Goal: Information Seeking & Learning: Learn about a topic

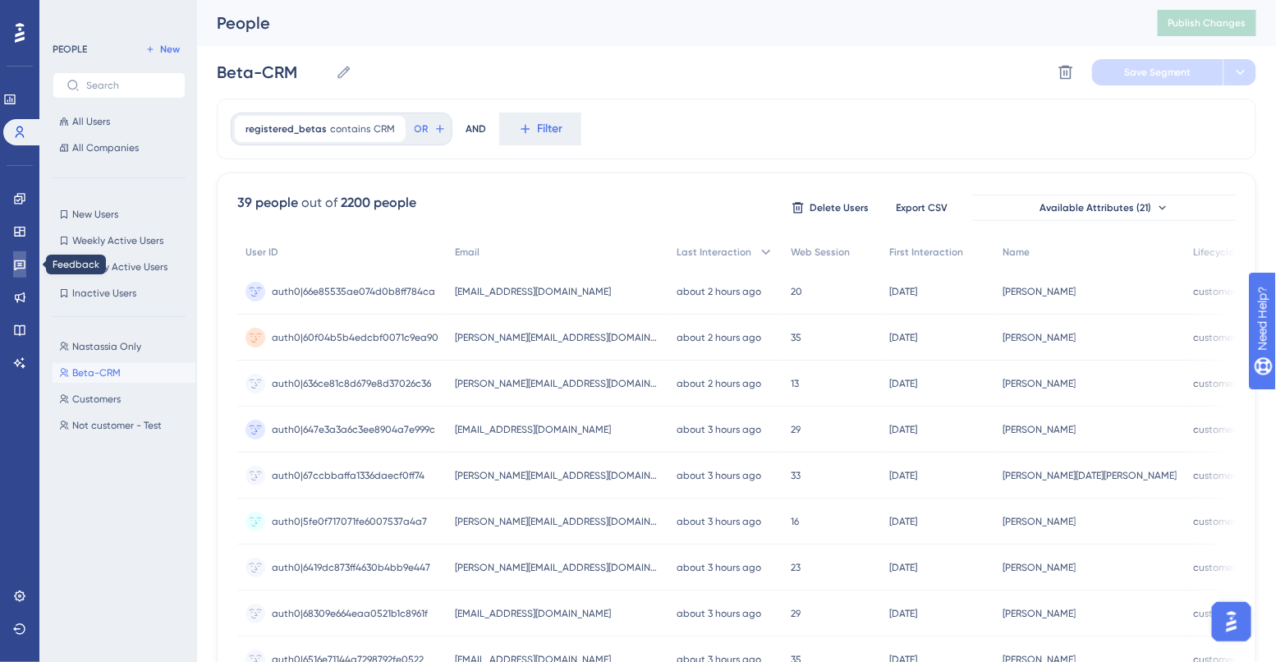
click at [18, 264] on icon at bounding box center [19, 264] width 13 height 13
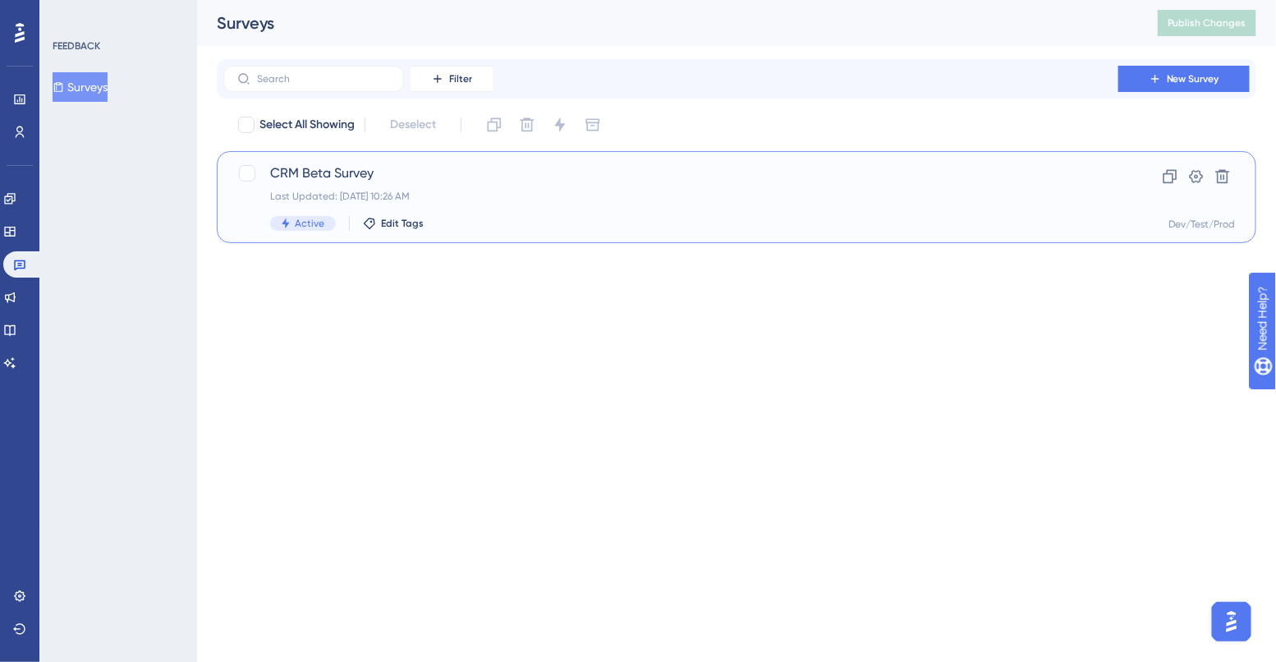
click at [498, 197] on div "Last Updated: Aug 15 2025, 10:26 AM" at bounding box center [670, 196] width 801 height 13
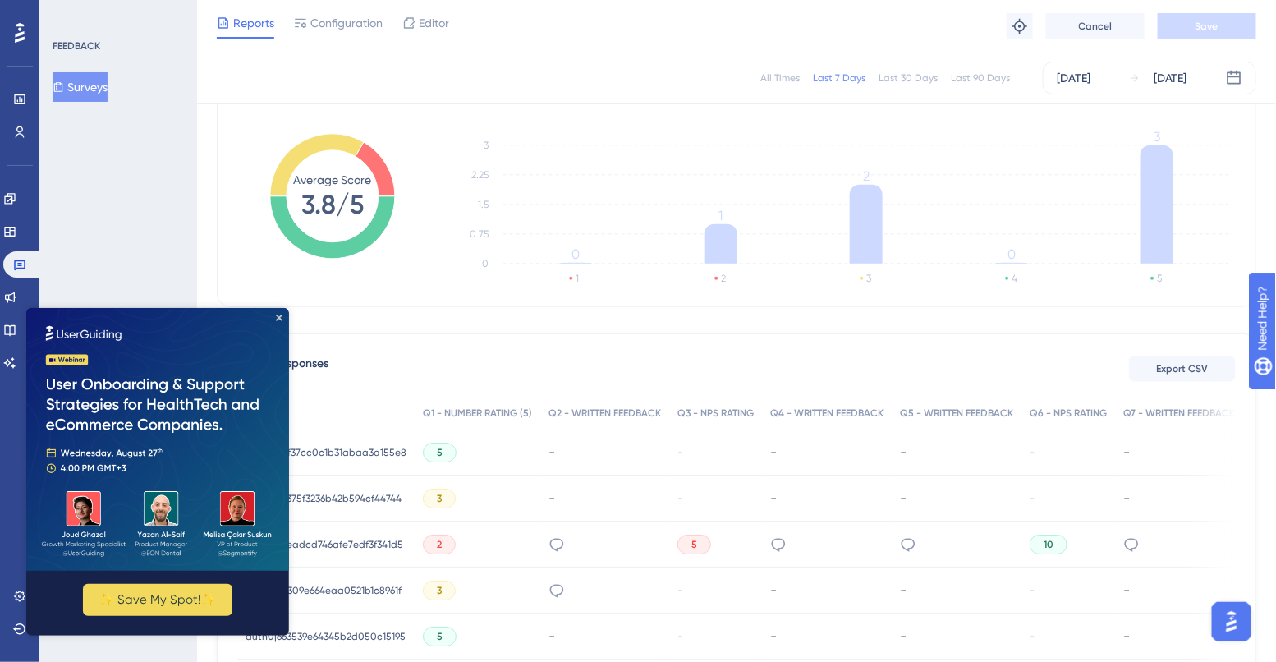
scroll to position [238, 0]
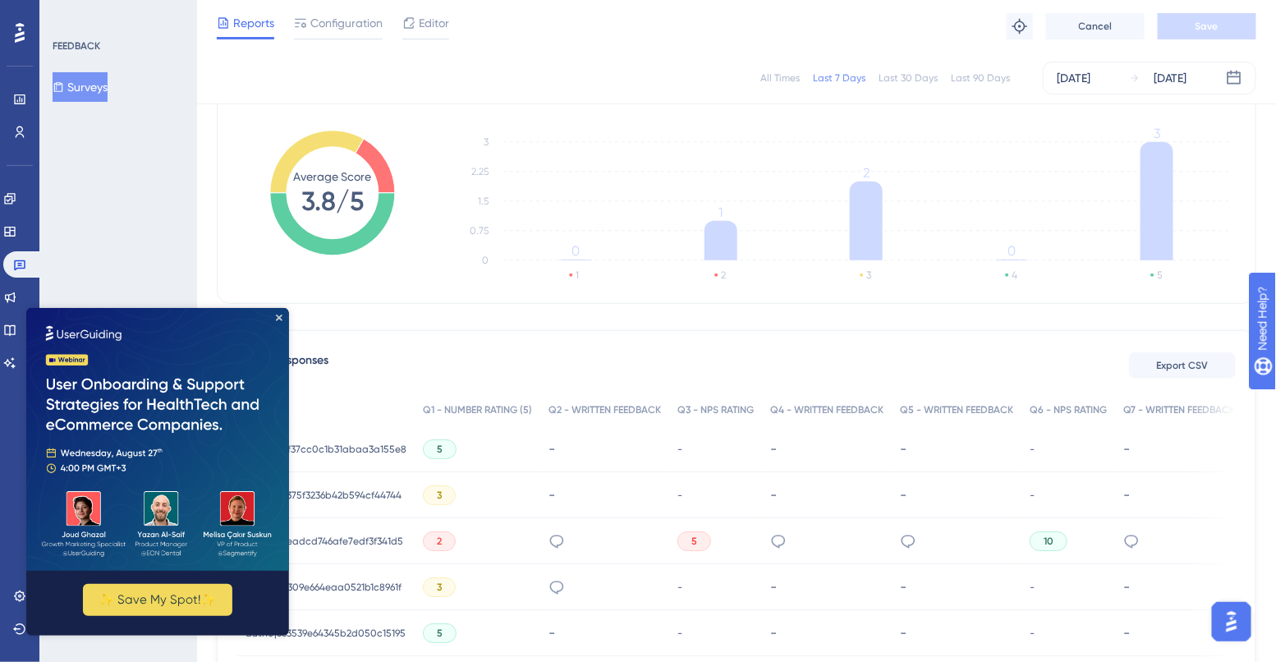
click at [273, 316] on img at bounding box center [156, 438] width 263 height 263
click at [277, 317] on icon "Close Preview" at bounding box center [278, 317] width 7 height 7
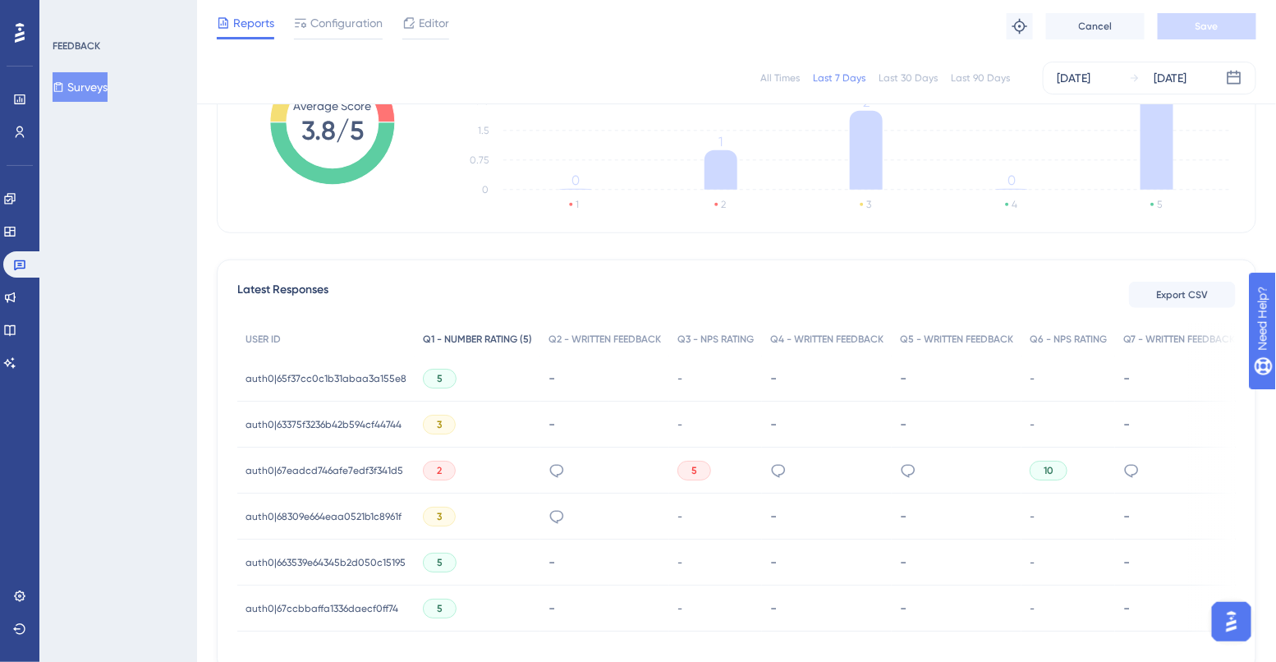
scroll to position [381, 0]
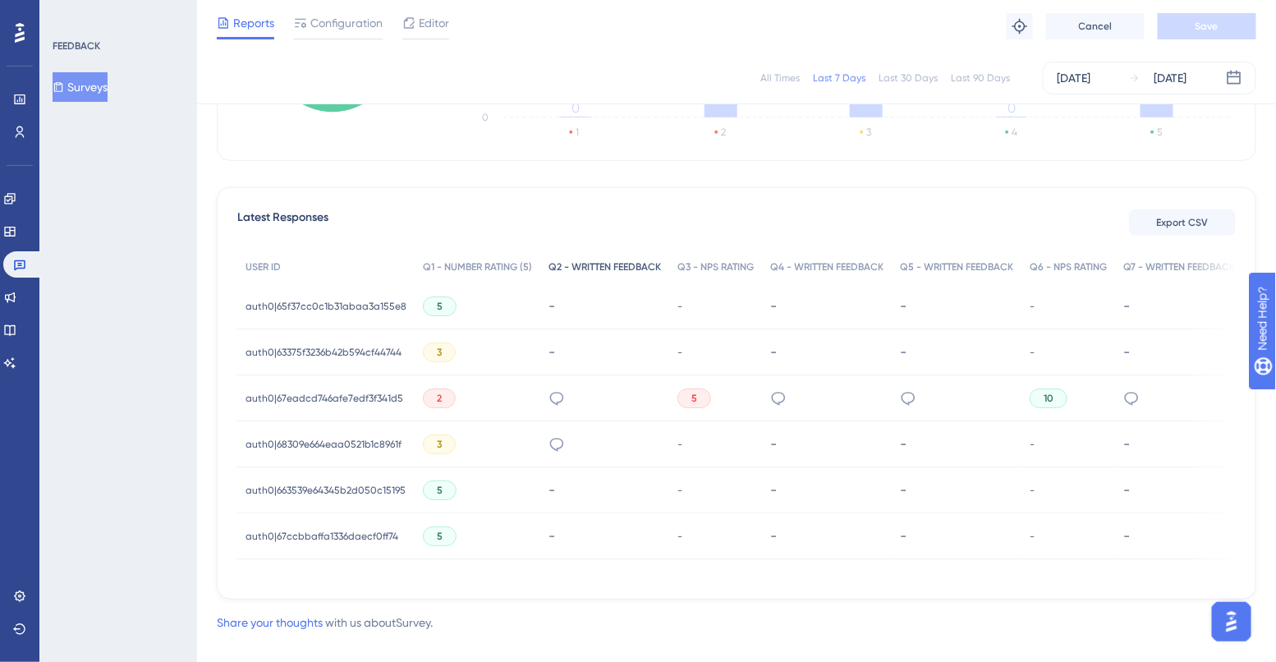
click at [585, 263] on span "Q2 - WRITTEN FEEDBACK" at bounding box center [605, 266] width 112 height 13
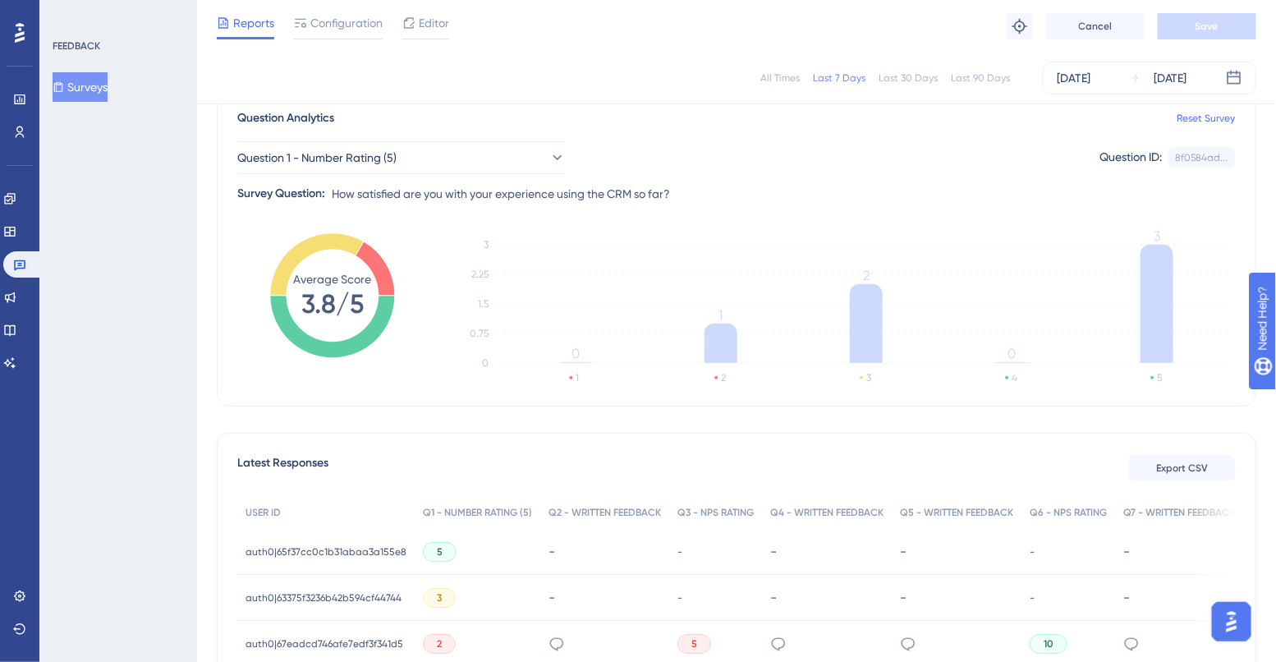
scroll to position [0, 0]
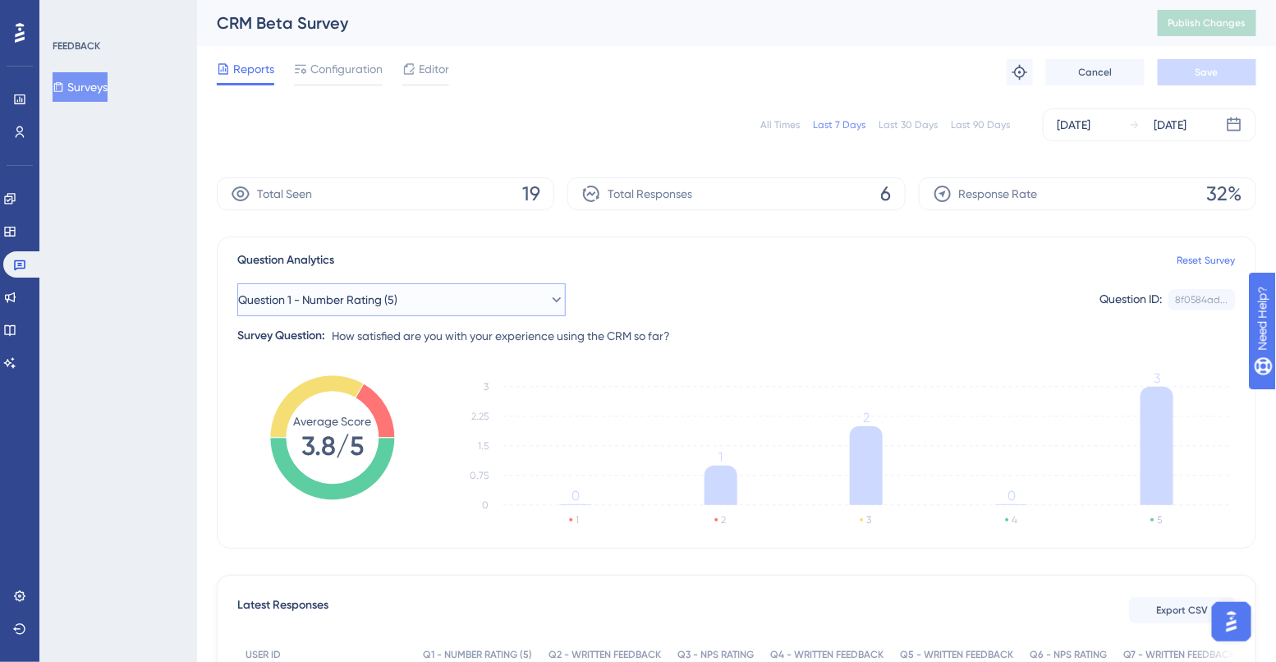
click at [365, 301] on span "Question 1 - Number Rating (5)" at bounding box center [317, 300] width 159 height 20
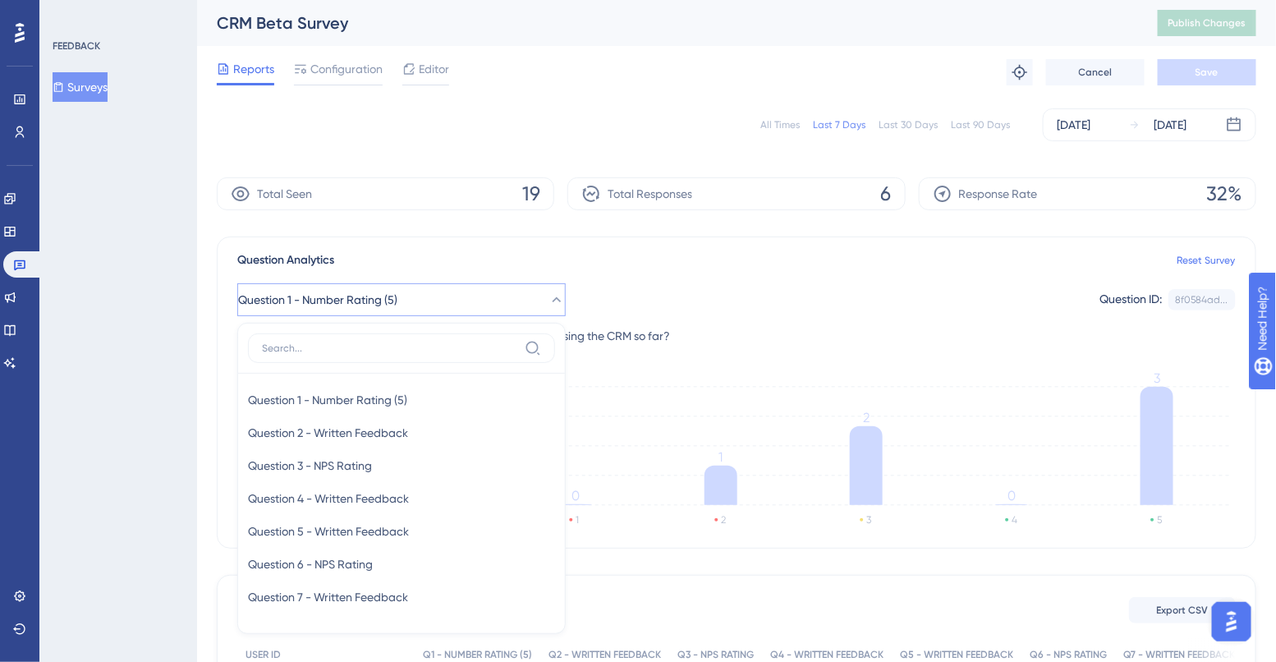
scroll to position [147, 0]
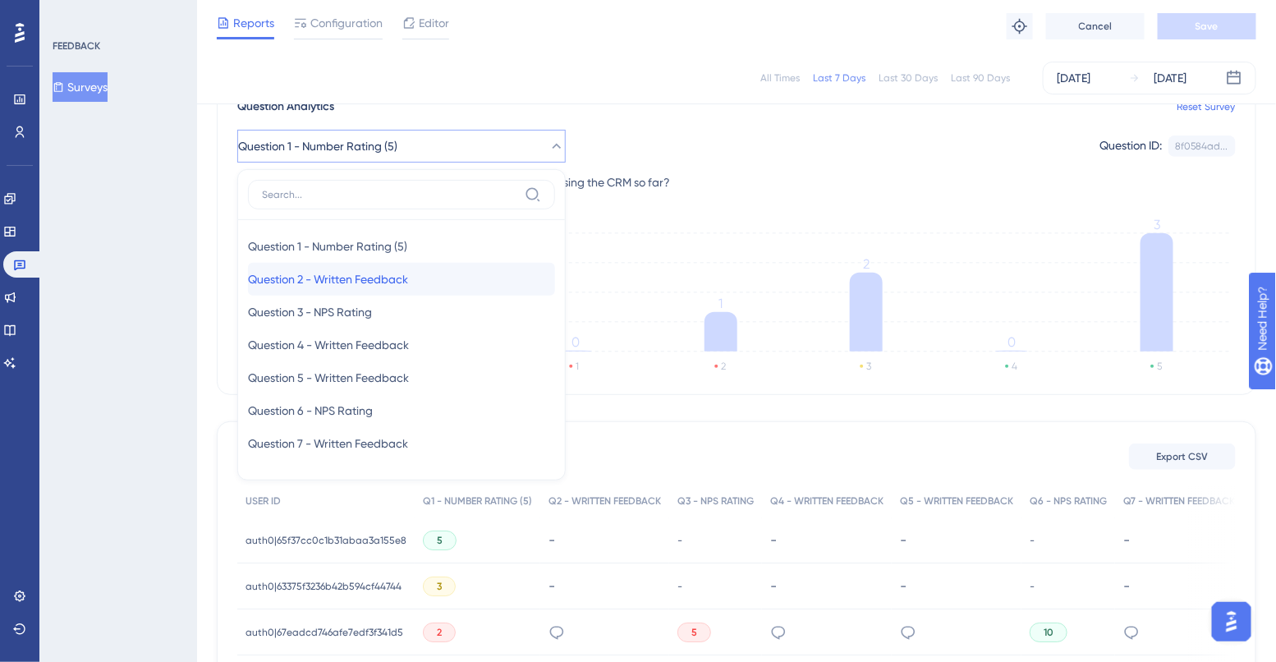
click at [370, 282] on span "Question 2 - Written Feedback" at bounding box center [328, 279] width 160 height 20
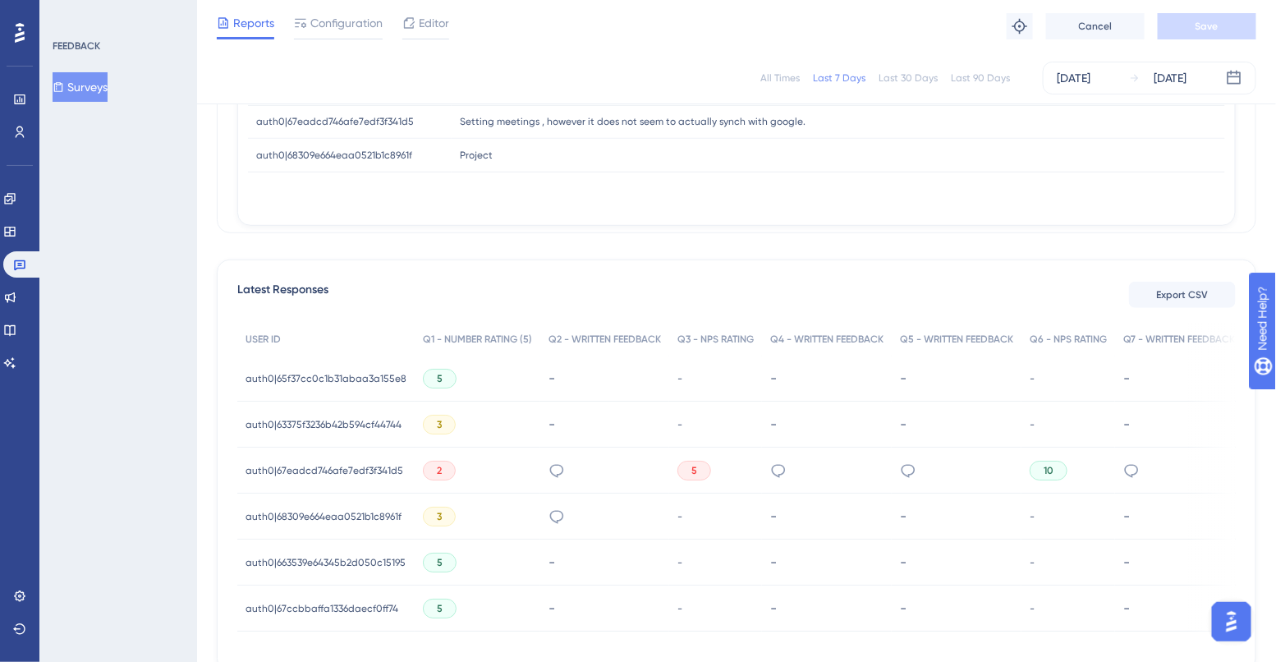
scroll to position [338, 0]
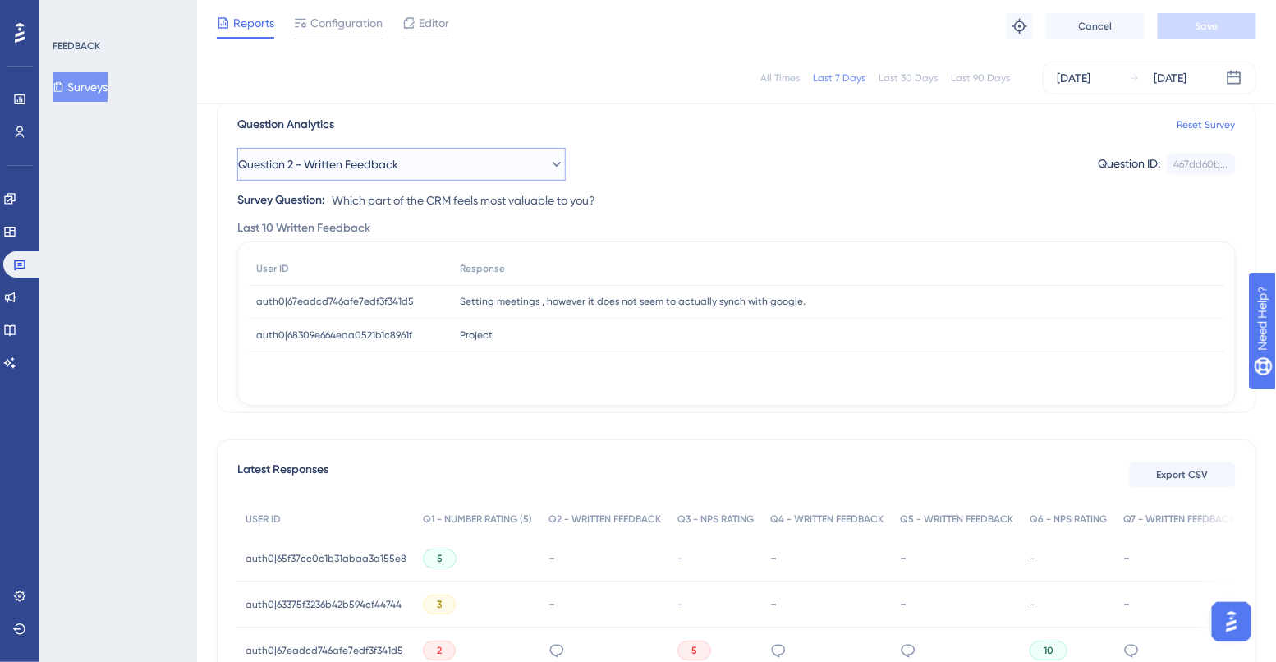
click at [383, 159] on span "Question 2 - Written Feedback" at bounding box center [318, 164] width 160 height 20
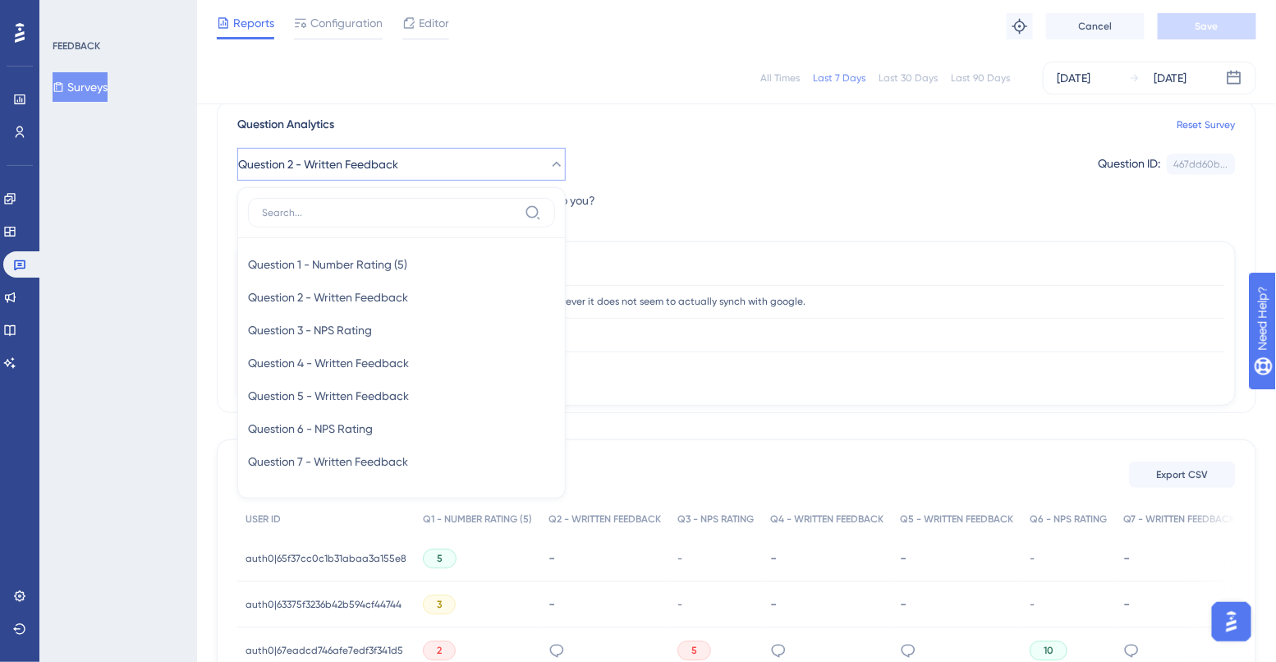
scroll to position [140, 0]
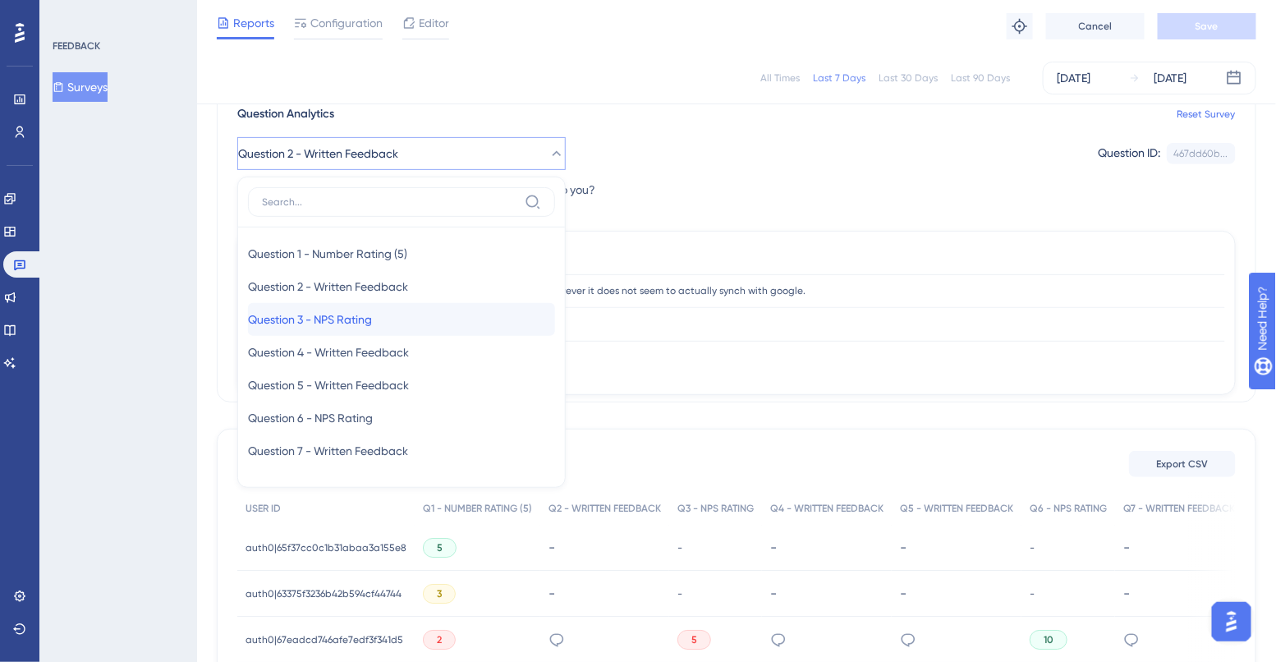
click at [339, 320] on span "Question 3 - NPS Rating" at bounding box center [310, 320] width 124 height 20
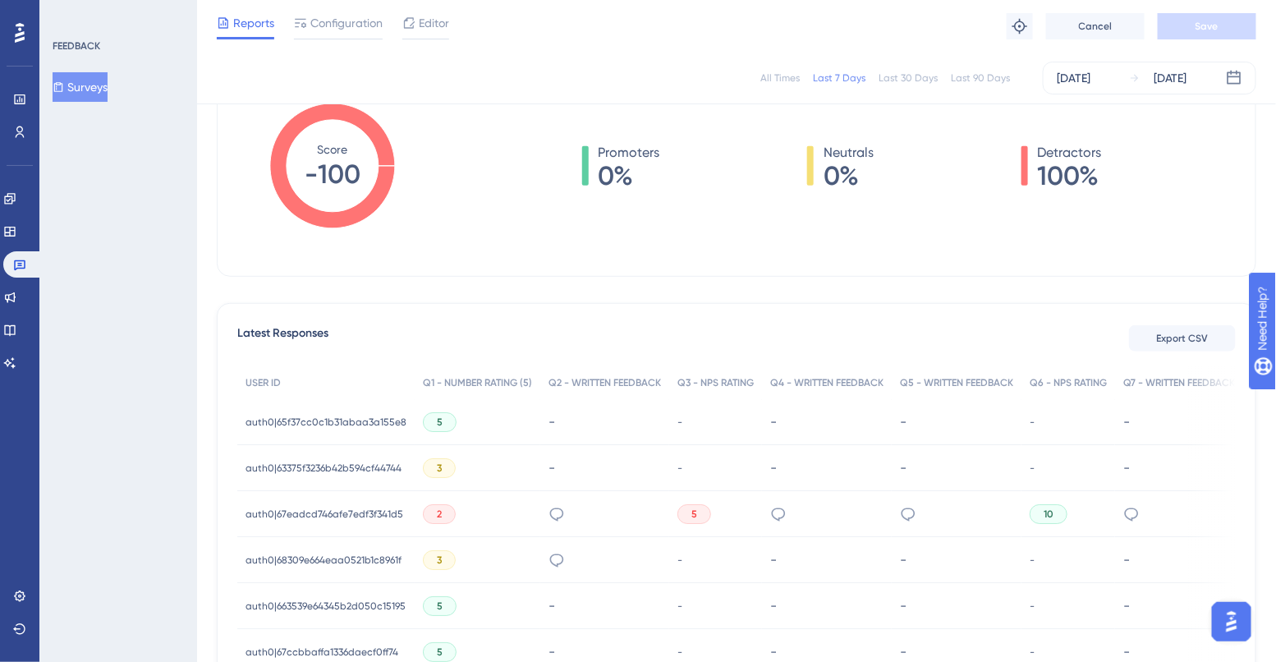
scroll to position [312, 0]
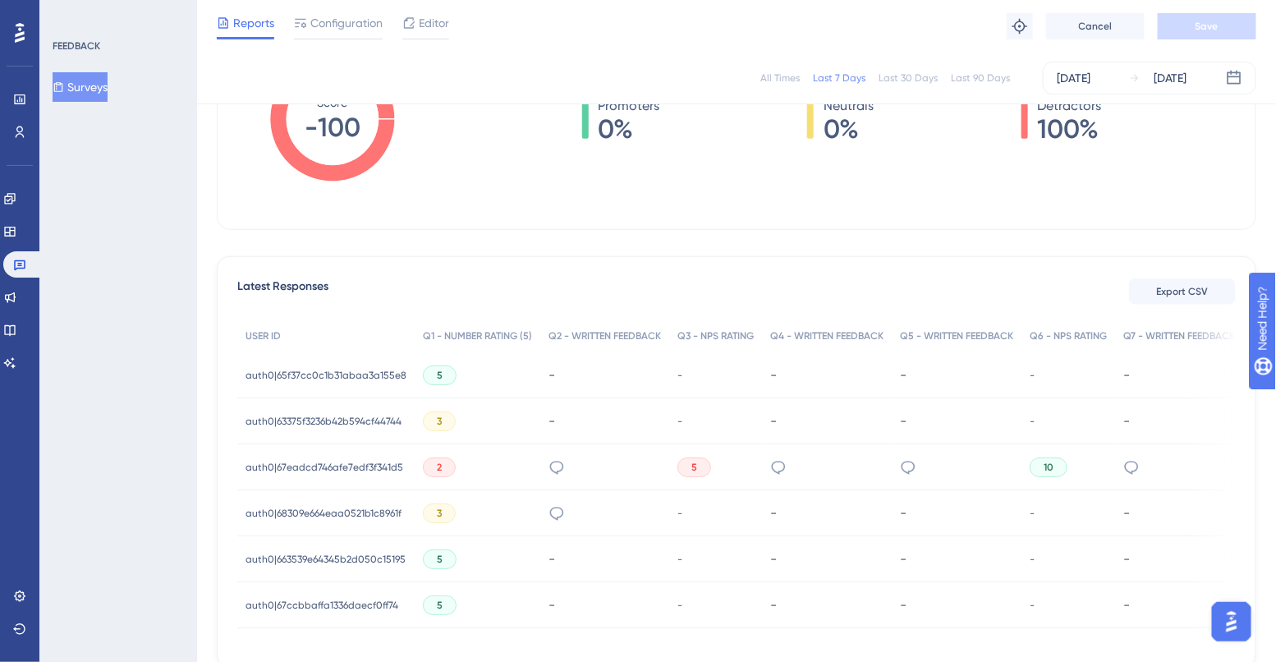
click at [373, 466] on span "auth0|67eadcd746afe7edf3f341d5" at bounding box center [325, 467] width 158 height 13
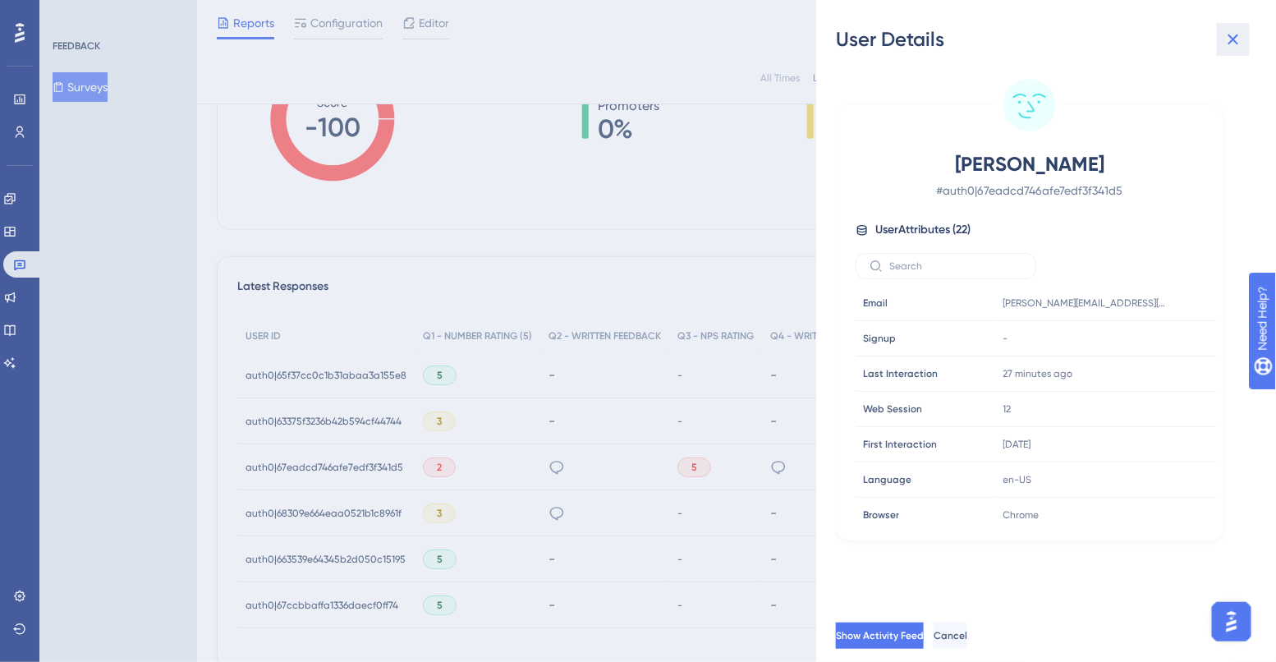
click at [1235, 43] on icon at bounding box center [1233, 40] width 20 height 20
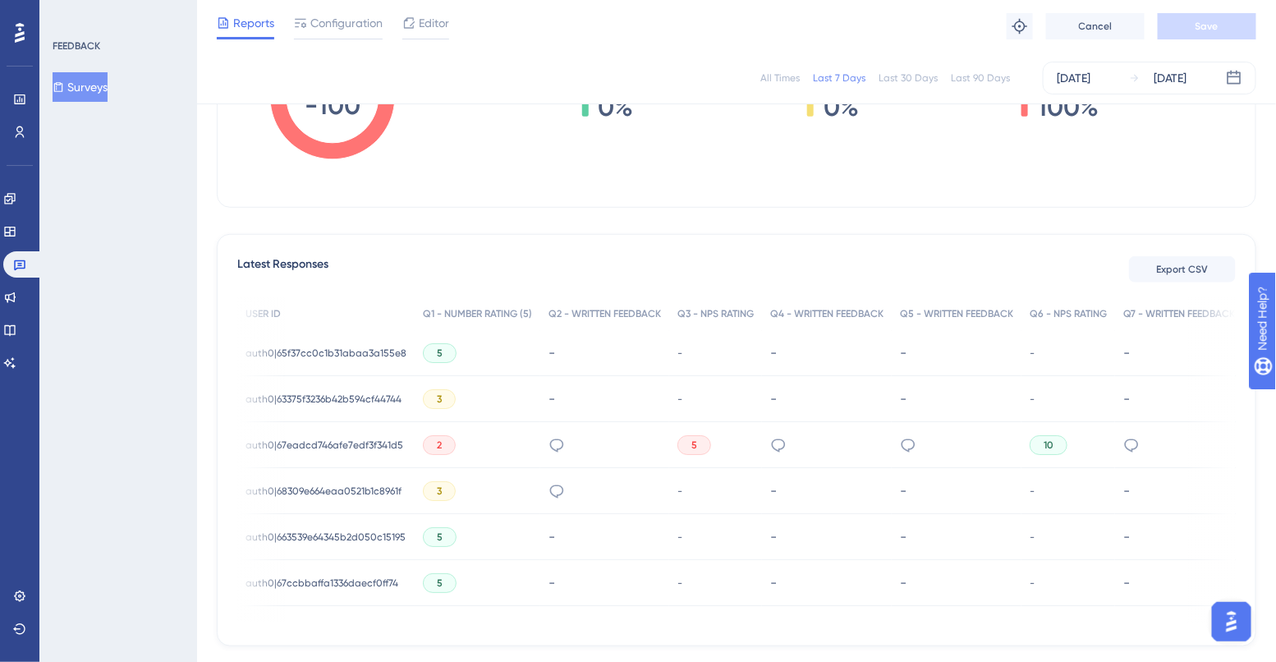
scroll to position [0, 161]
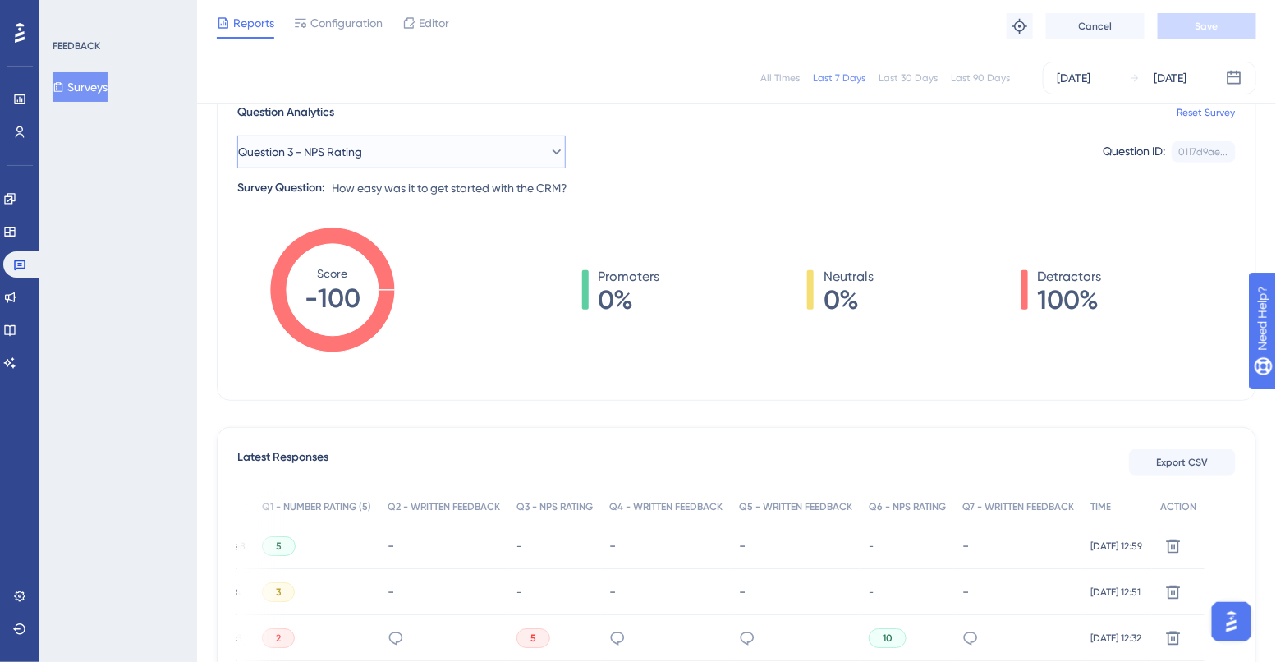
click at [305, 154] on span "Question 3 - NPS Rating" at bounding box center [300, 152] width 124 height 20
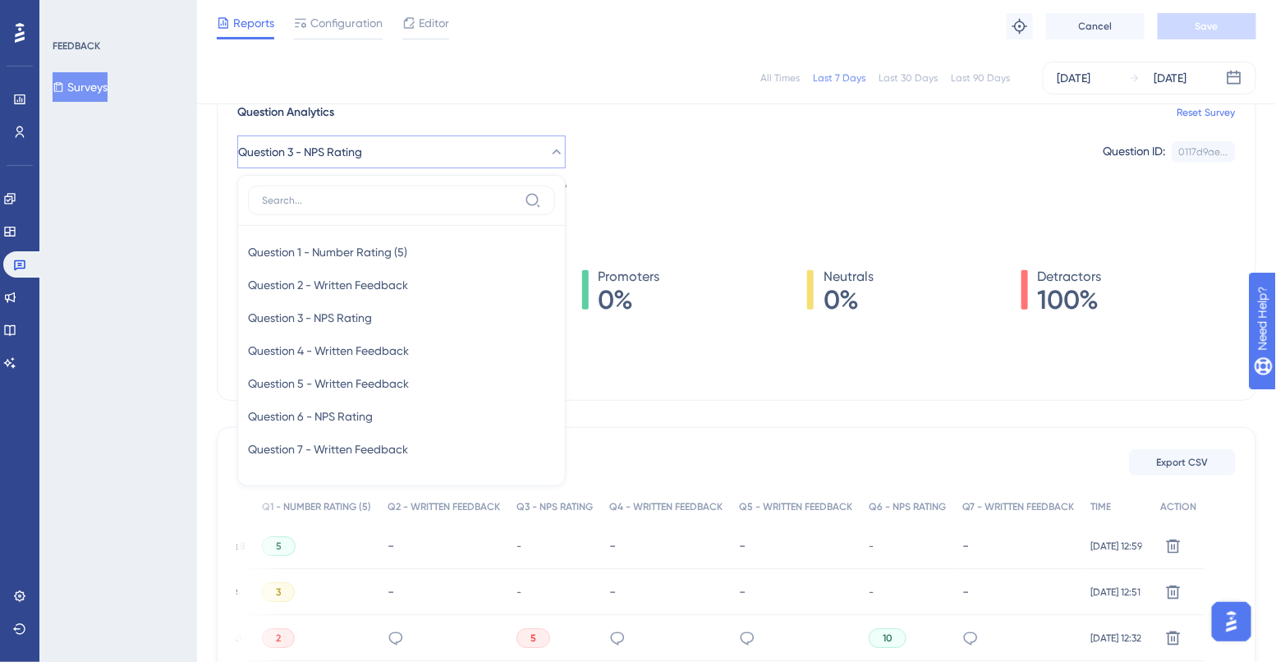
scroll to position [140, 0]
click at [323, 347] on span "Question 4 - Written Feedback" at bounding box center [328, 352] width 161 height 20
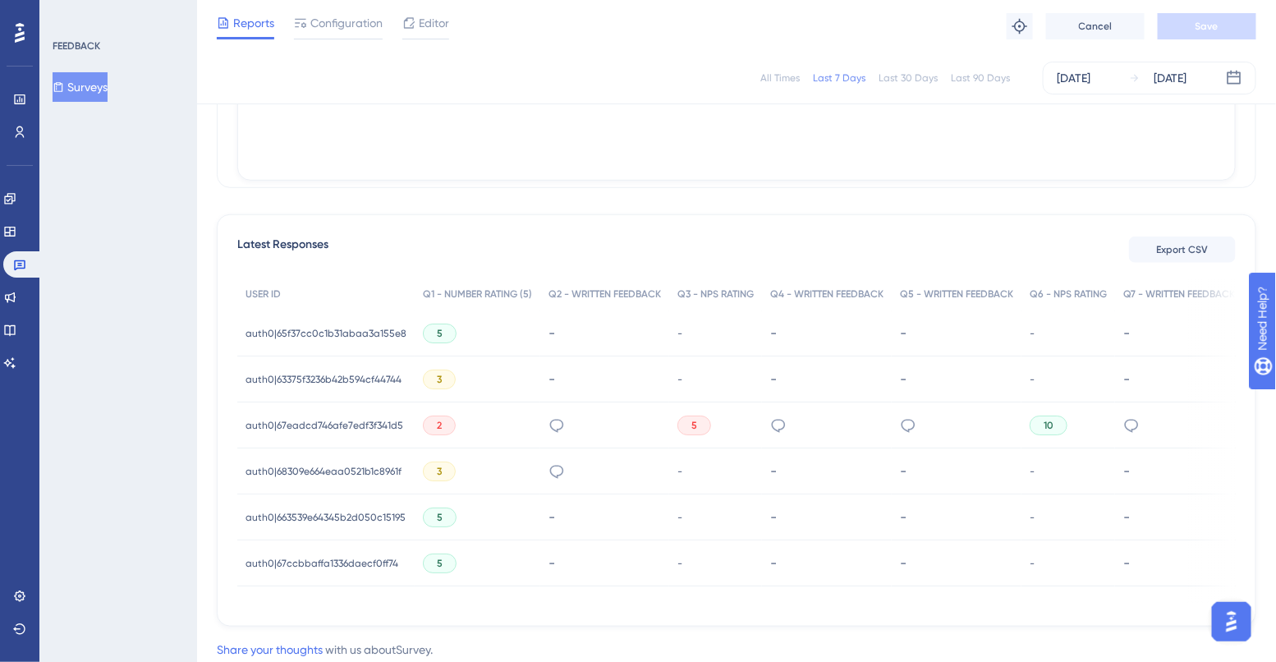
scroll to position [353, 0]
click at [380, 376] on span "auth0|63375f3236b42b594cf44744" at bounding box center [324, 380] width 156 height 13
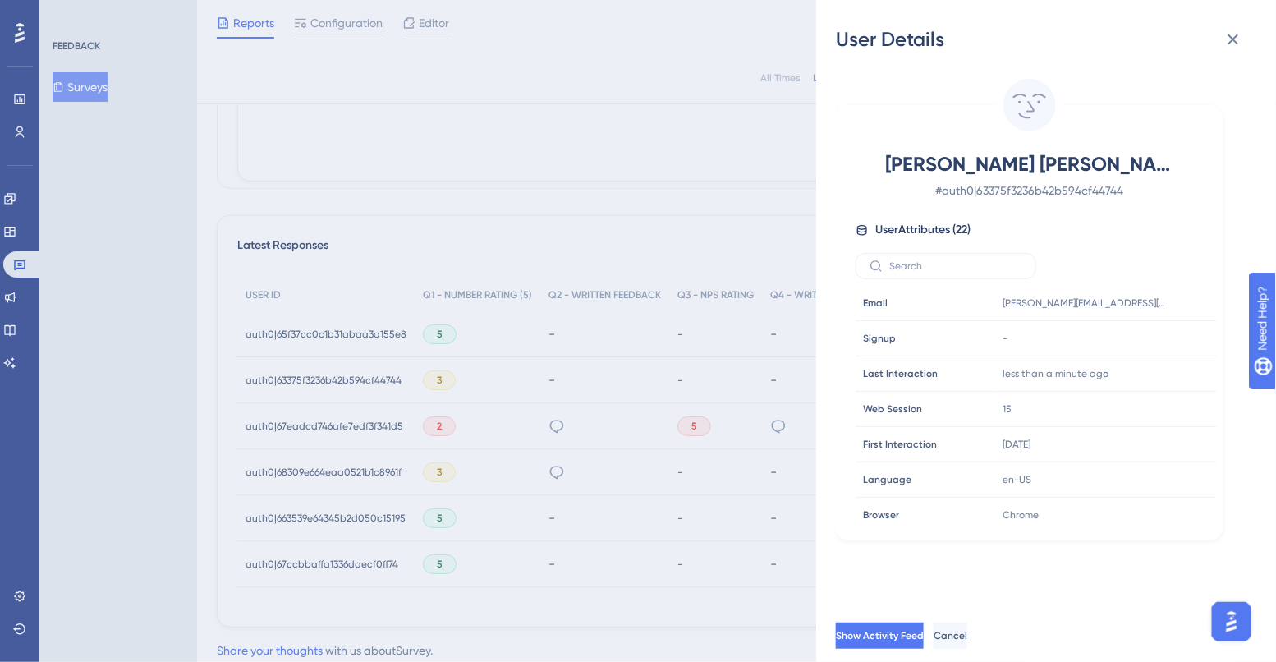
click at [488, 380] on div "User Details Connor Forbeck # auth0|63375f3236b42b594cf44744 User Attributes ( …" at bounding box center [638, 331] width 1276 height 662
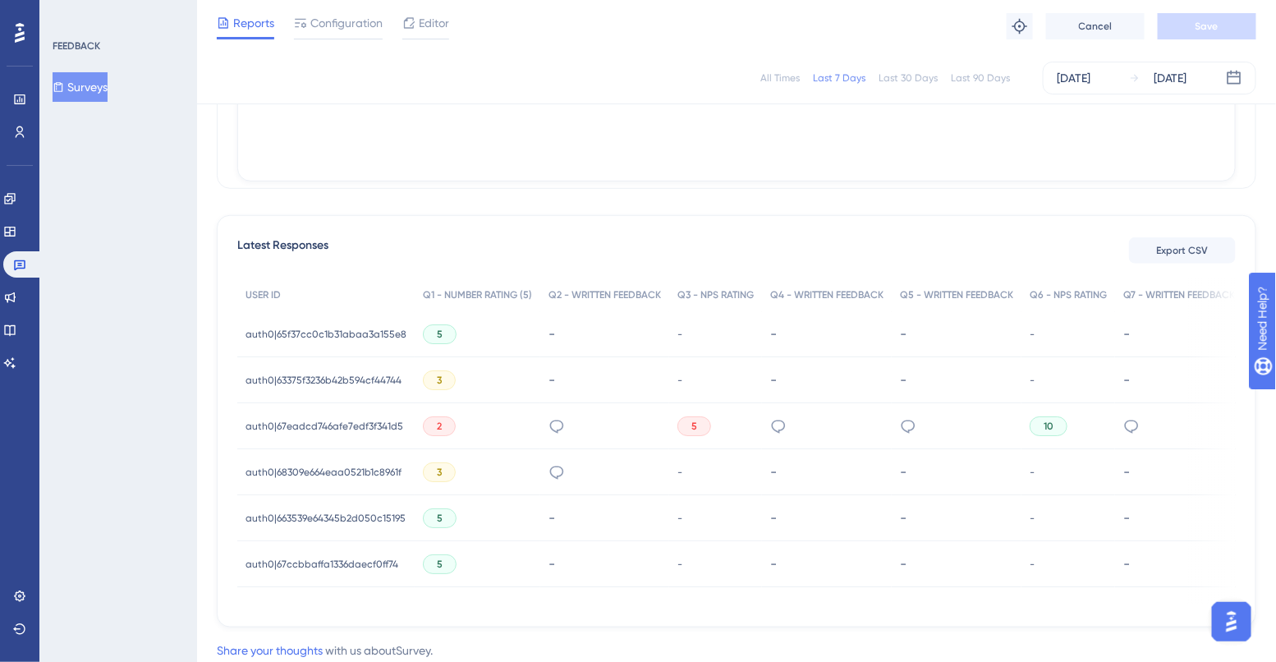
click at [429, 480] on div "3" at bounding box center [439, 472] width 33 height 20
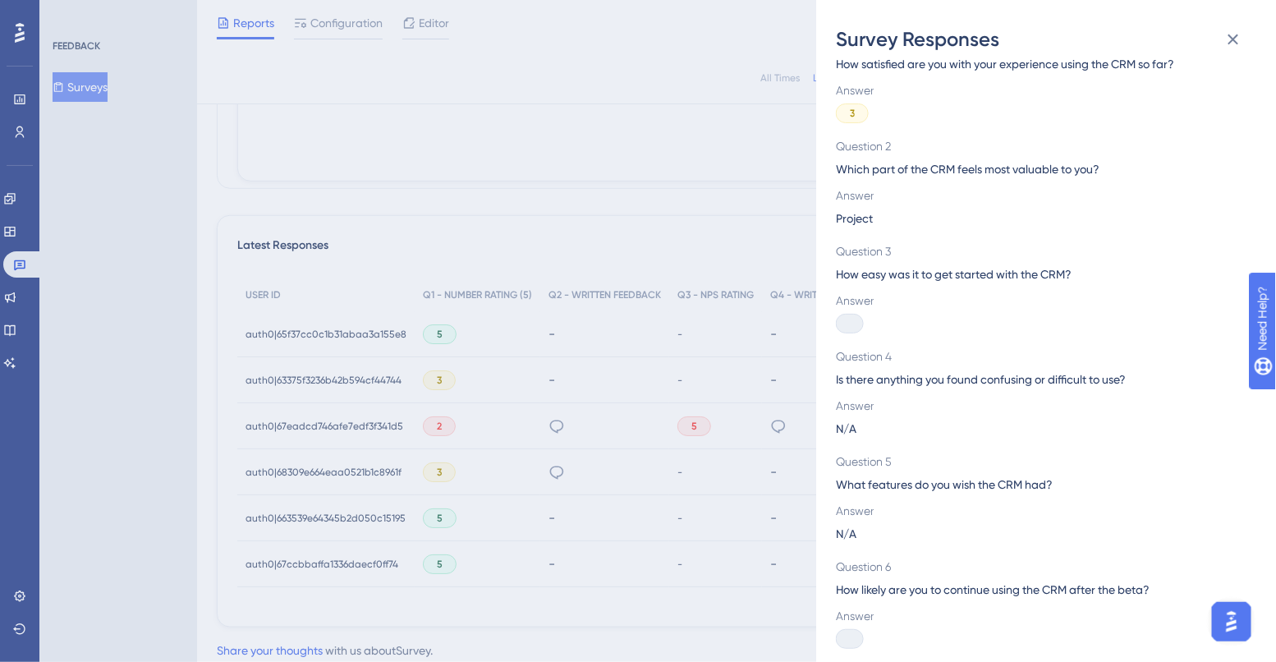
scroll to position [191, 0]
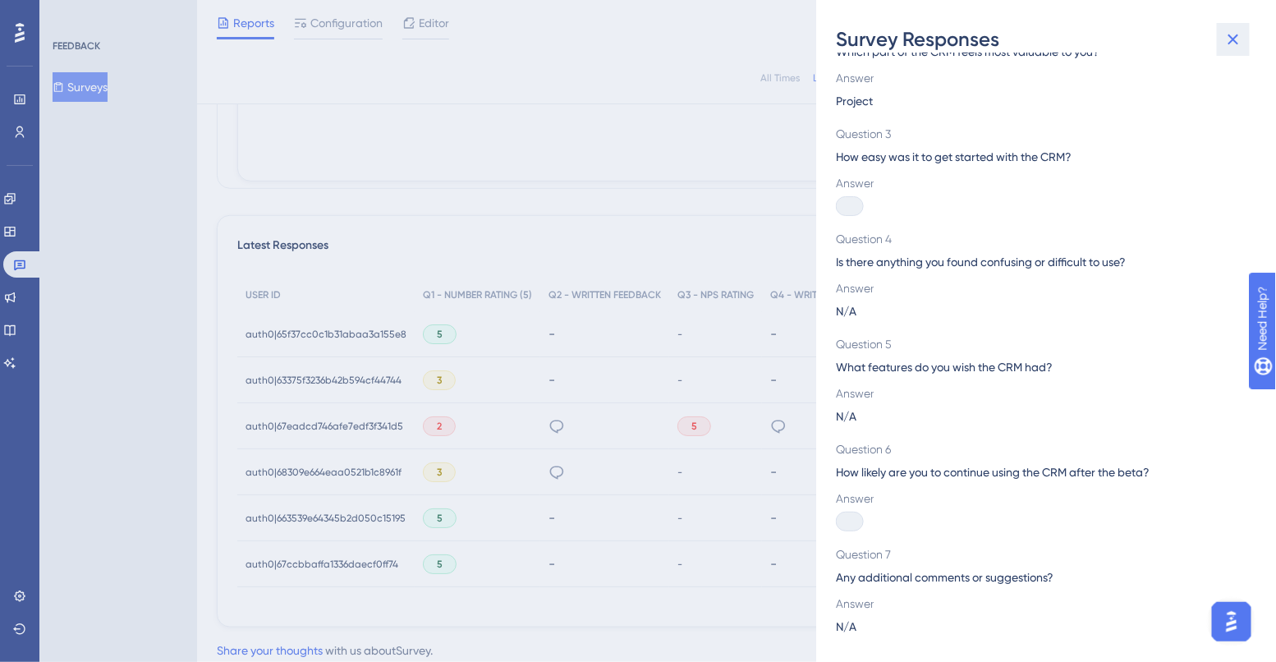
click at [1237, 27] on button at bounding box center [1233, 39] width 33 height 33
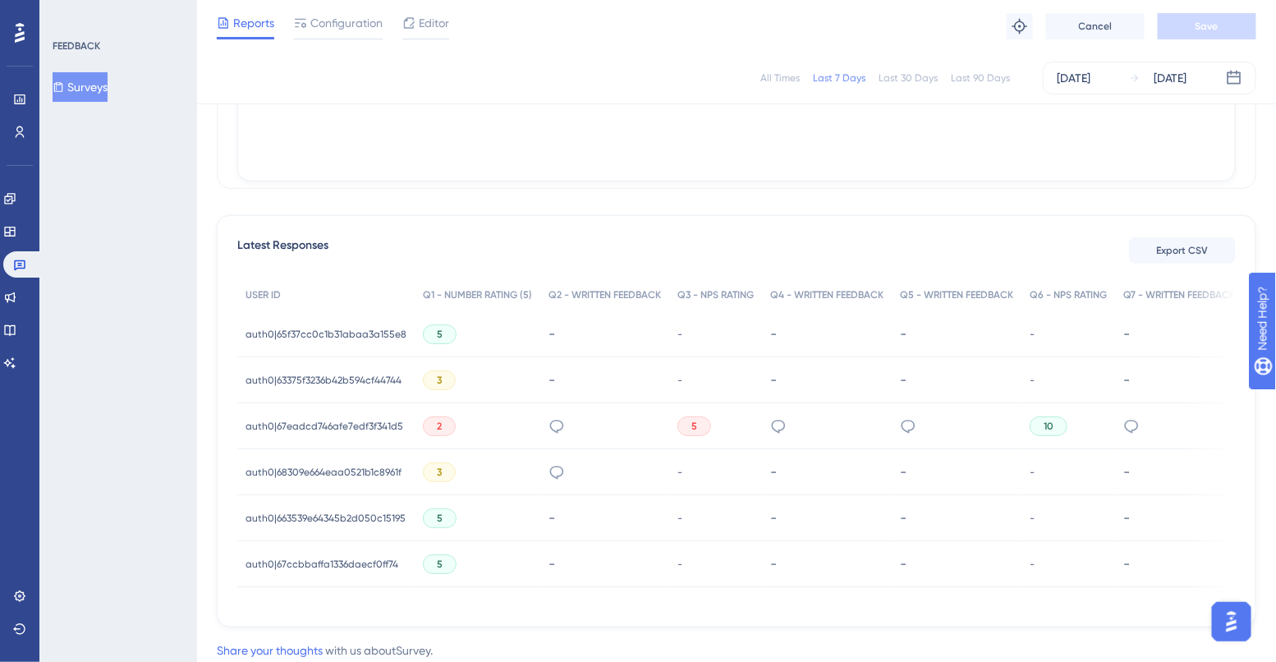
click at [368, 424] on span "auth0|67eadcd746afe7edf3f341d5" at bounding box center [325, 426] width 158 height 13
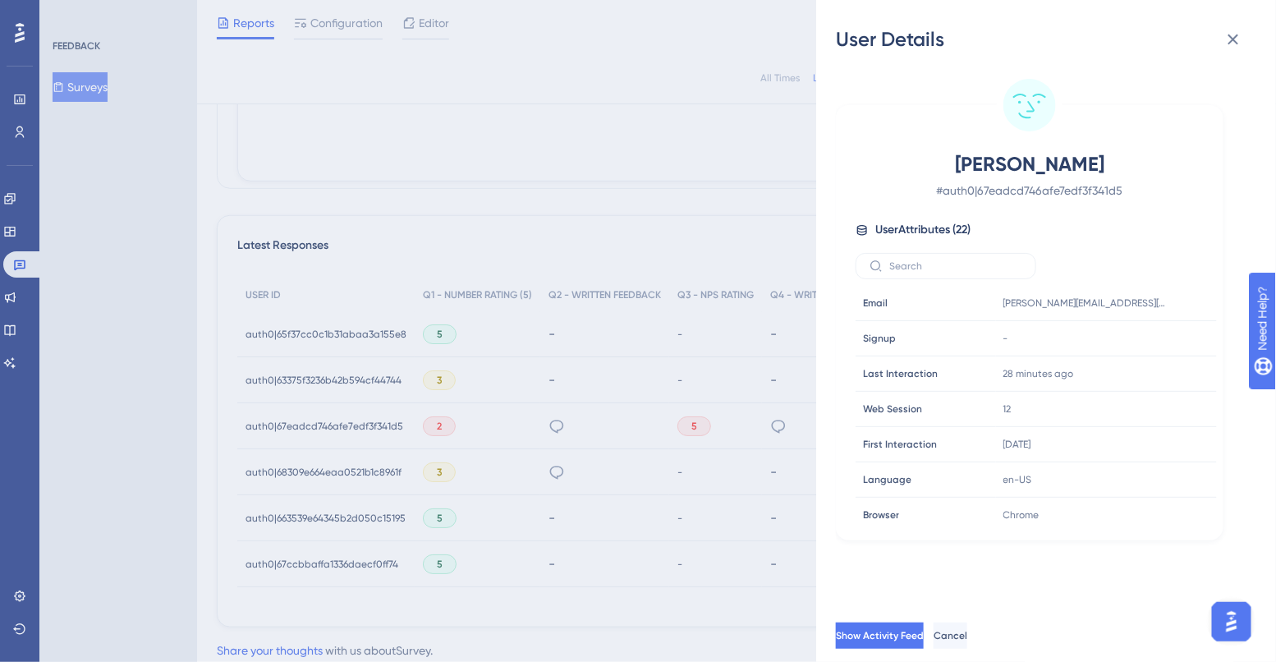
click at [507, 382] on div "User Details Gabriel Estrada # auth0|67eadcd746afe7edf3f341d5 User Attributes (…" at bounding box center [638, 331] width 1276 height 662
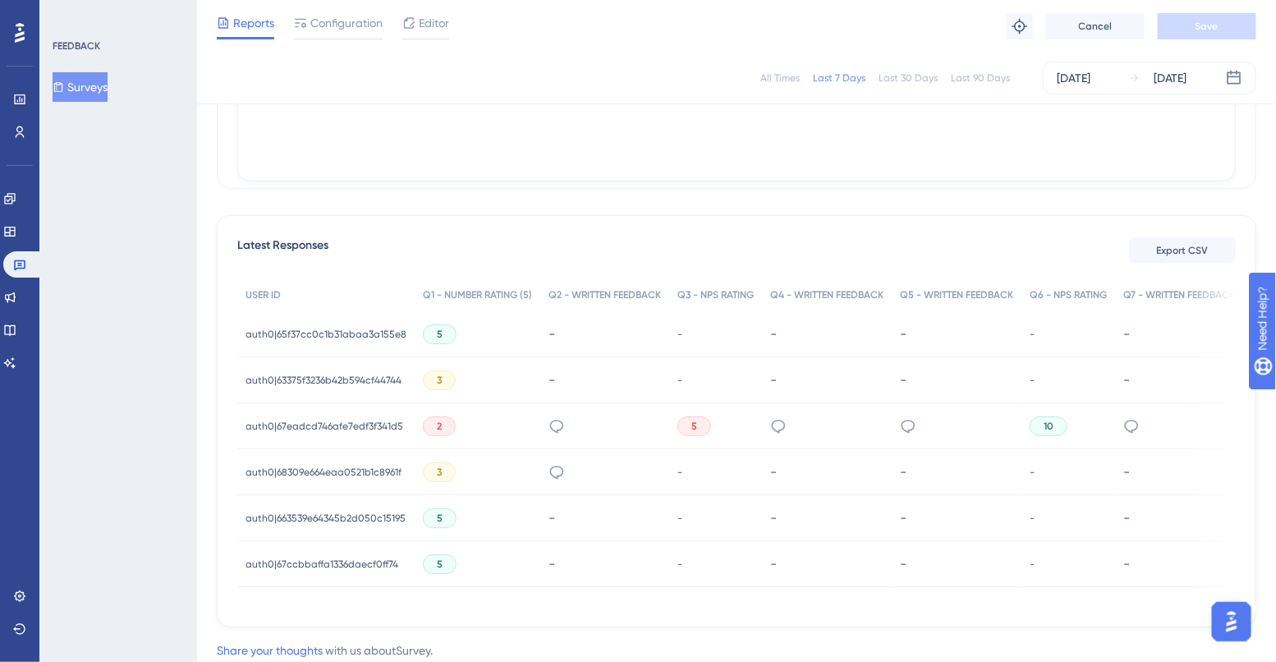
click at [377, 471] on span "auth0|68309e664eaa0521b1c8961f" at bounding box center [324, 472] width 156 height 13
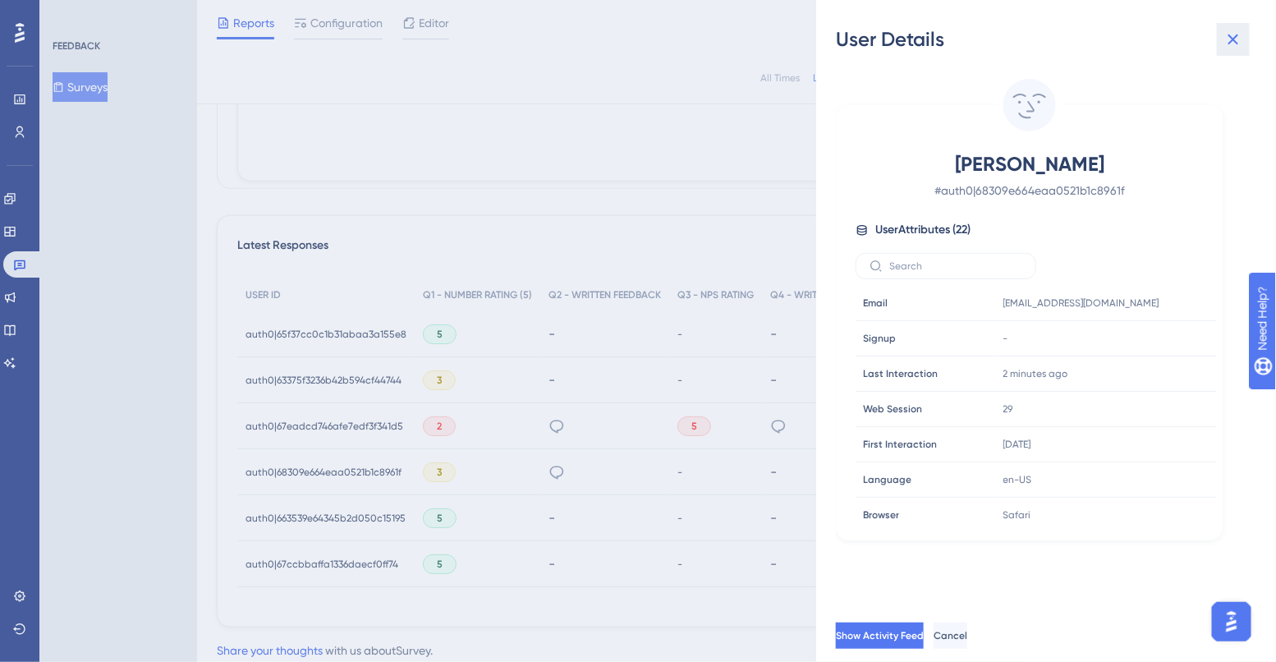
click at [1236, 46] on icon at bounding box center [1233, 40] width 20 height 20
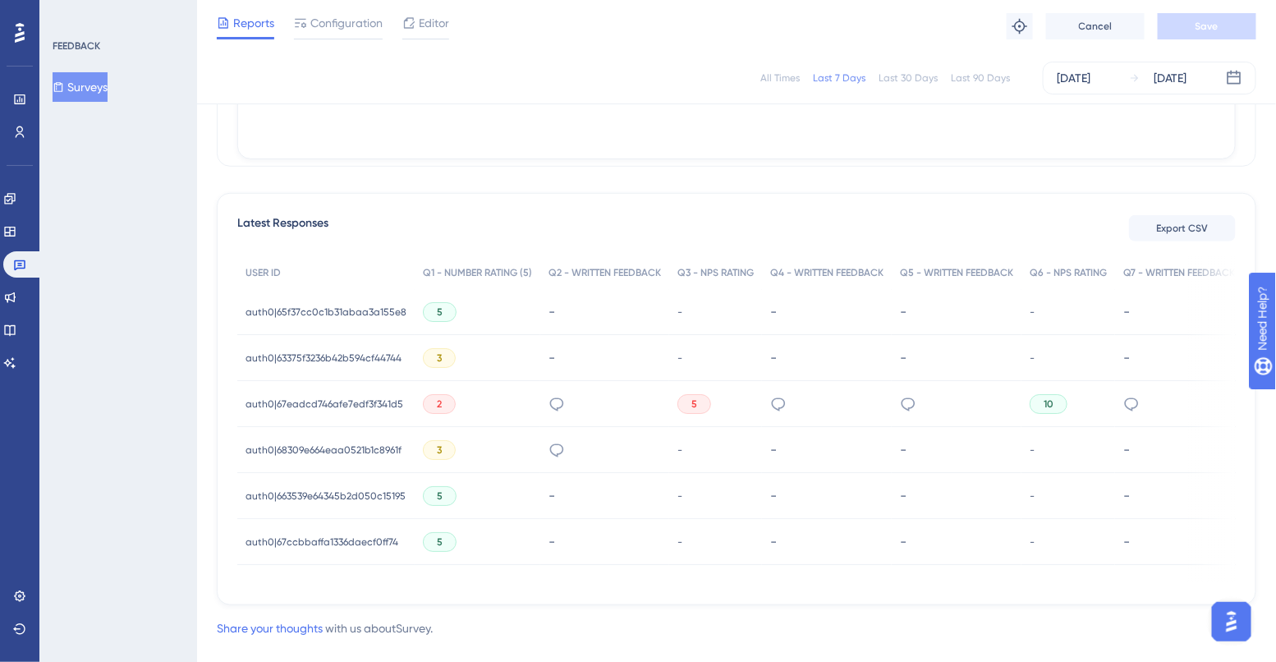
click at [318, 404] on span "auth0|67eadcd746afe7edf3f341d5" at bounding box center [325, 403] width 158 height 13
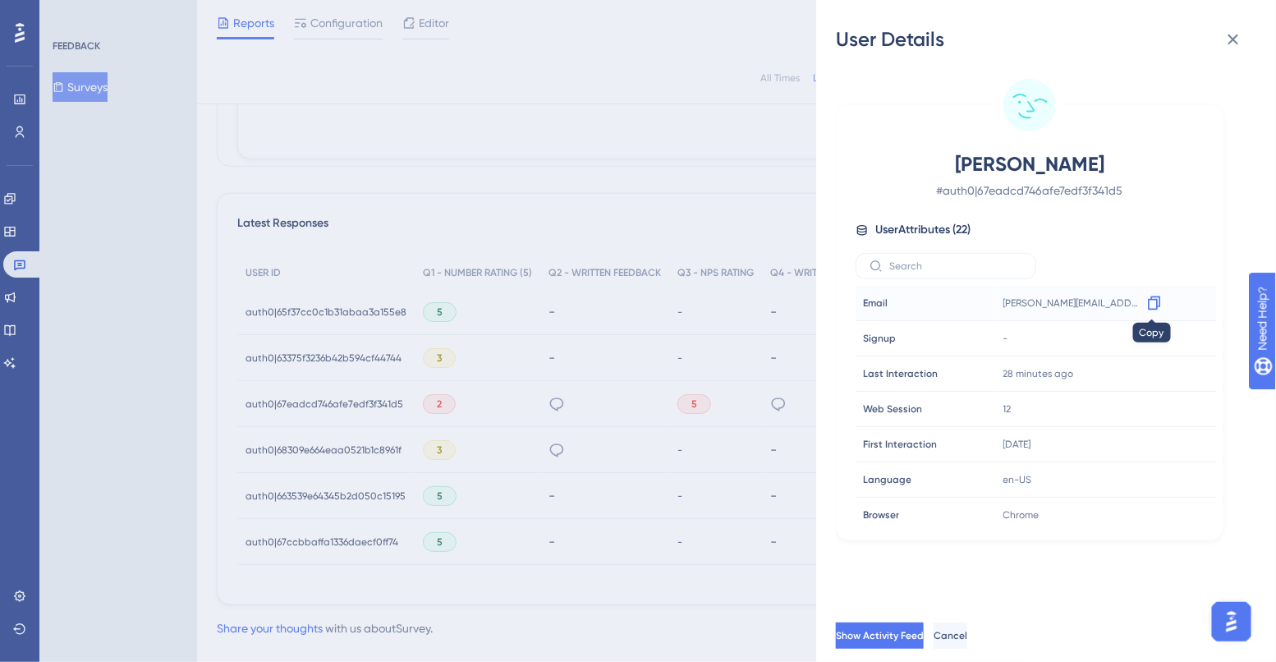
click at [1150, 305] on icon at bounding box center [1154, 303] width 16 height 16
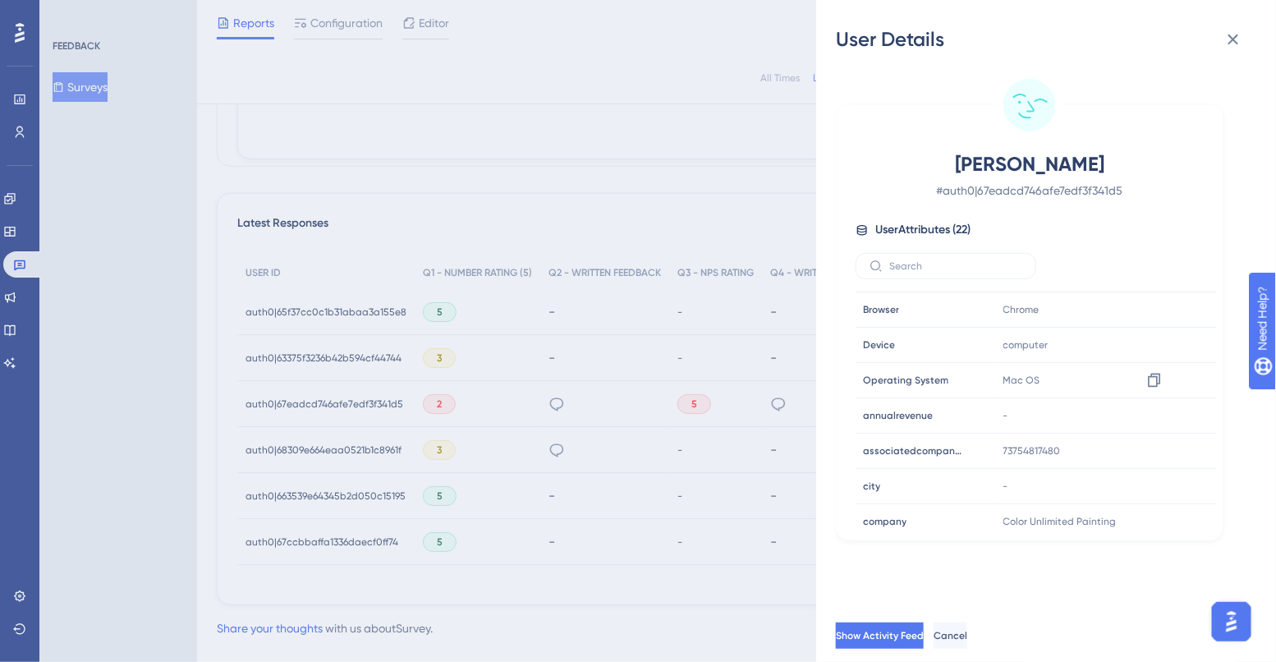
scroll to position [336, 0]
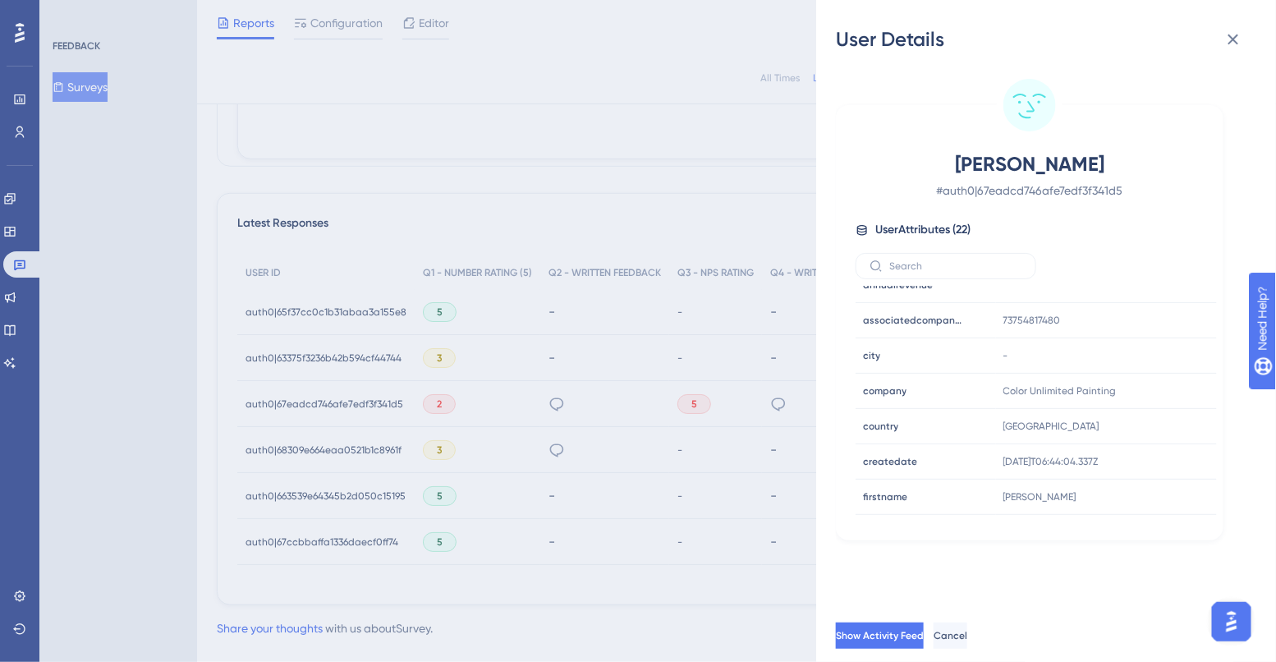
click at [601, 424] on div "User Details Gabriel Estrada # auth0|67eadcd746afe7edf3f341d5 User Attributes (…" at bounding box center [638, 331] width 1276 height 662
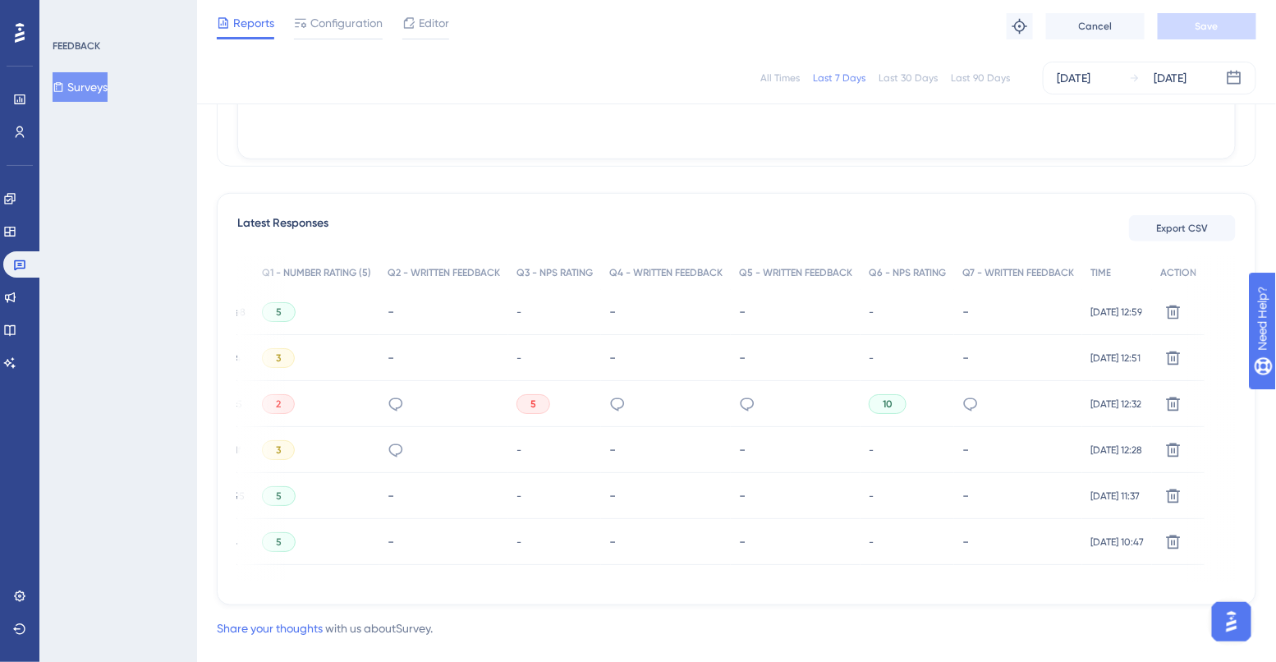
scroll to position [0, 0]
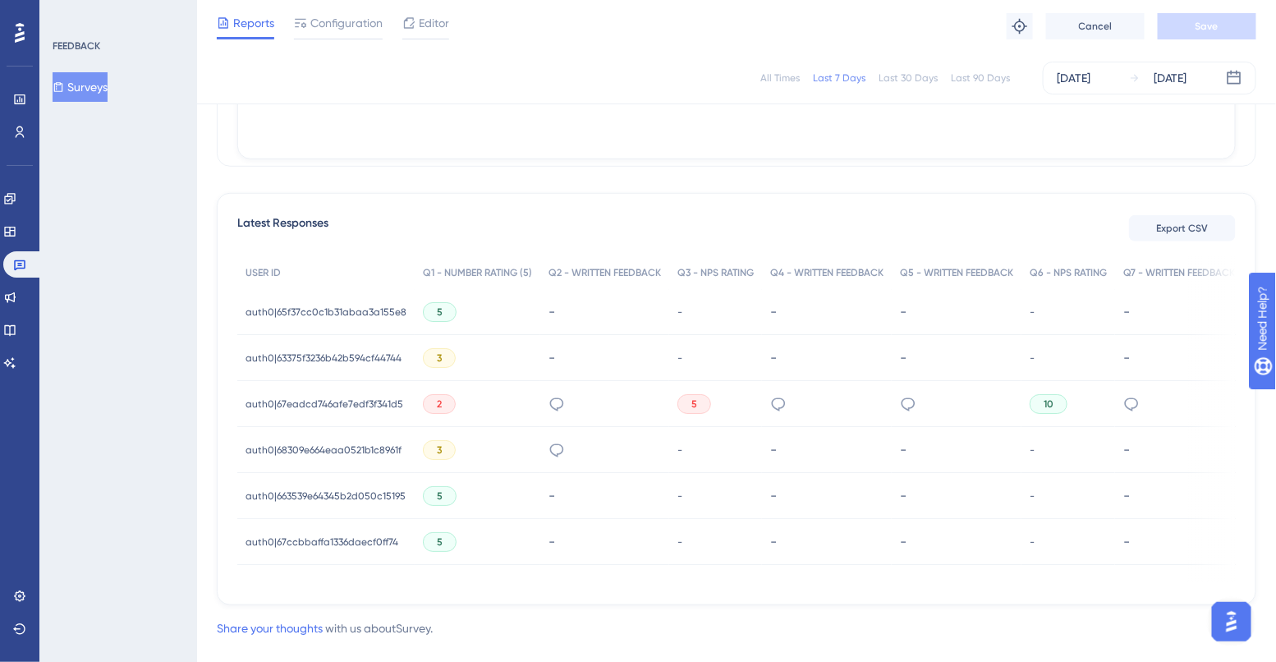
click at [1047, 404] on span "10" at bounding box center [1049, 403] width 10 height 13
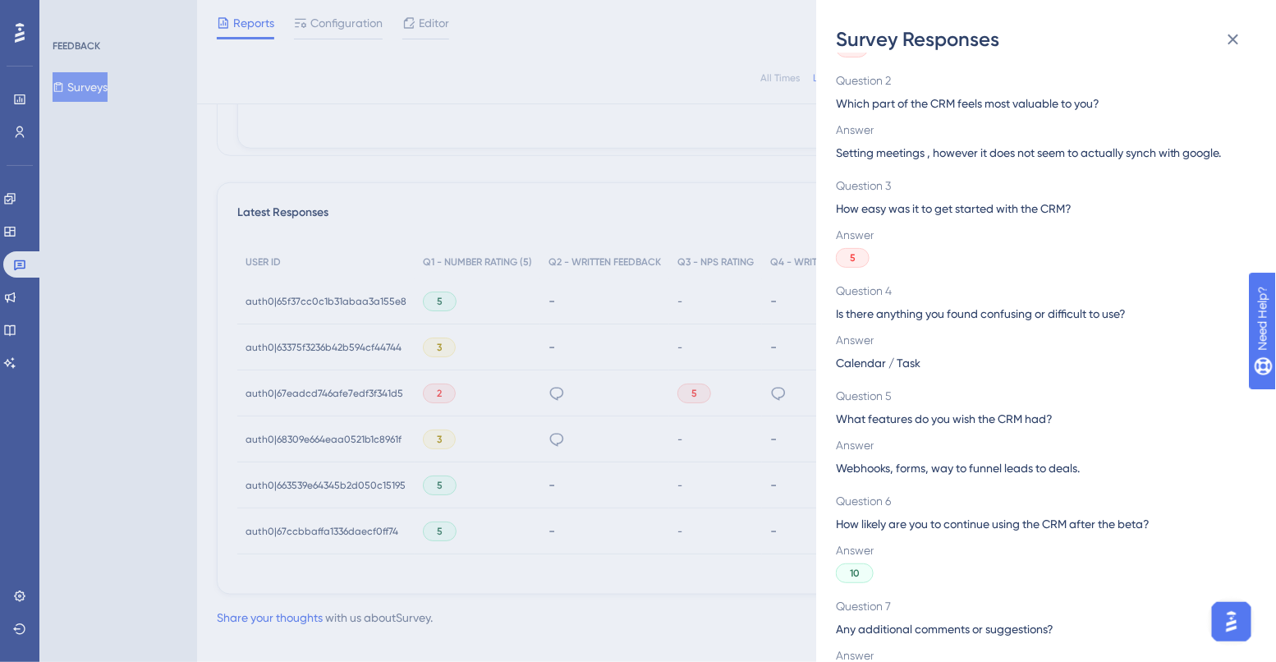
scroll to position [140, 0]
click at [696, 474] on div "Survey Responses auth0|67eadcd746afe7edf3f341d5 Question 1 How satisfied are yo…" at bounding box center [638, 331] width 1276 height 662
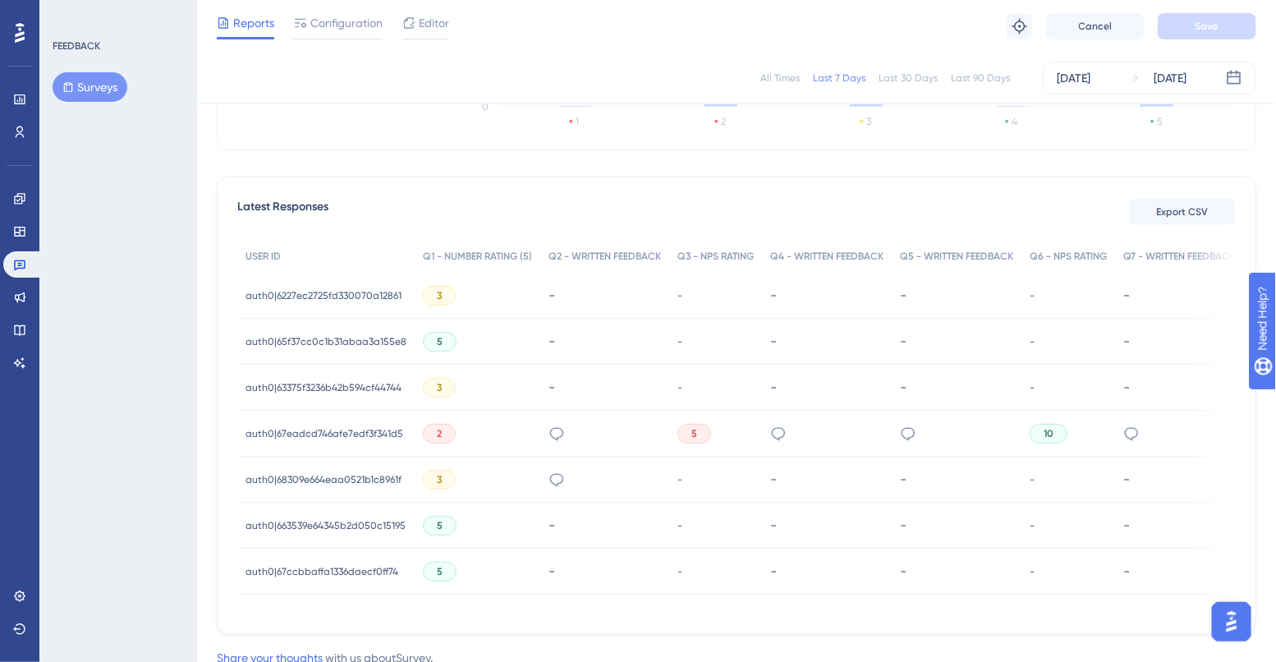
scroll to position [394, 0]
click at [383, 567] on span "auth0|67ccbbaffa1336daecf0ff74" at bounding box center [322, 568] width 153 height 13
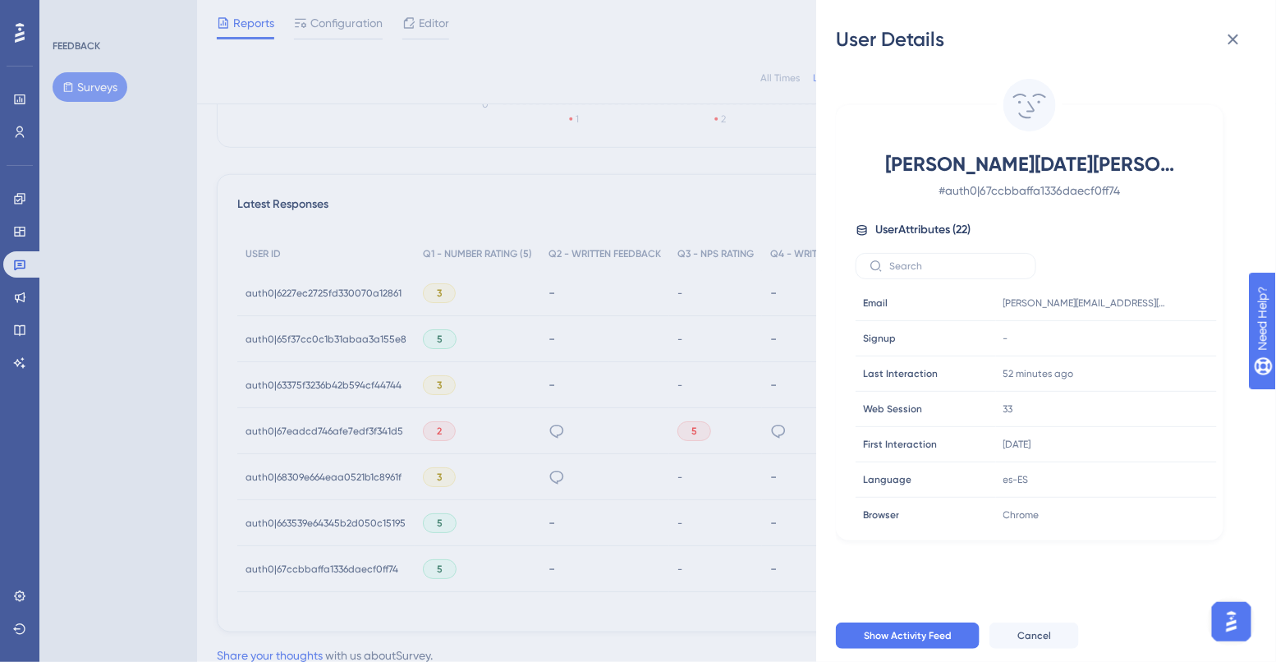
click at [558, 457] on div "User Details [PERSON_NAME][DATE][PERSON_NAME] # auth0|67ccbbaffa1336daecf0ff74 …" at bounding box center [638, 331] width 1276 height 662
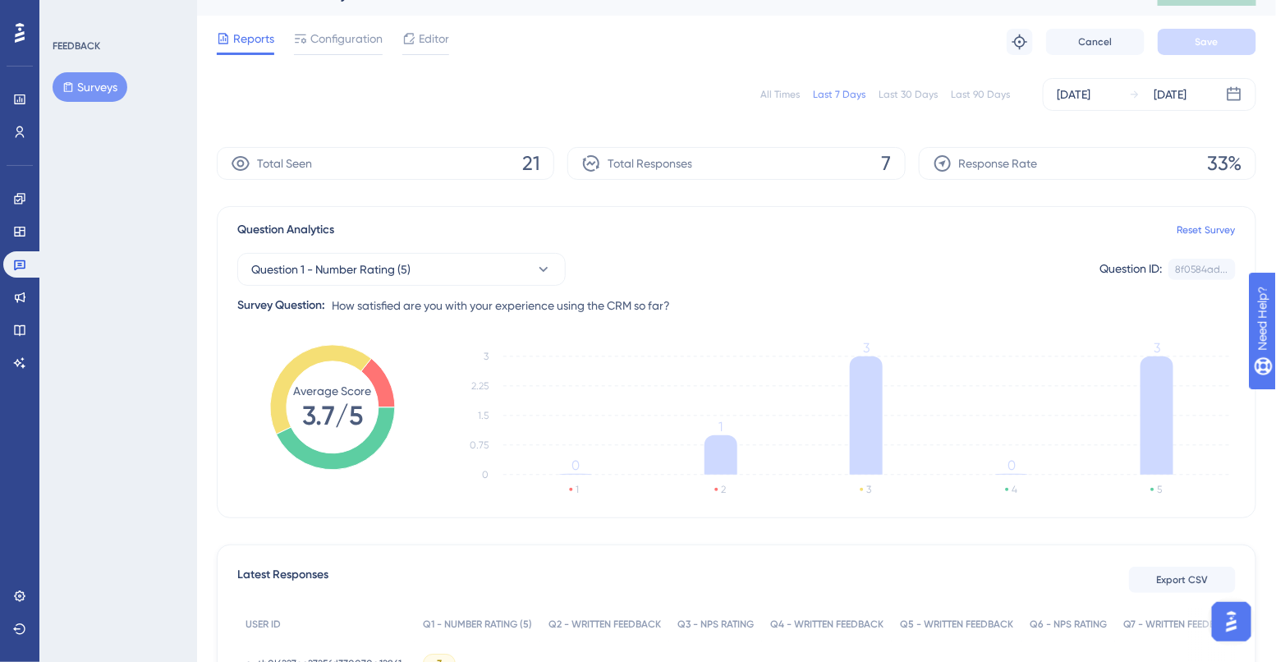
scroll to position [55, 0]
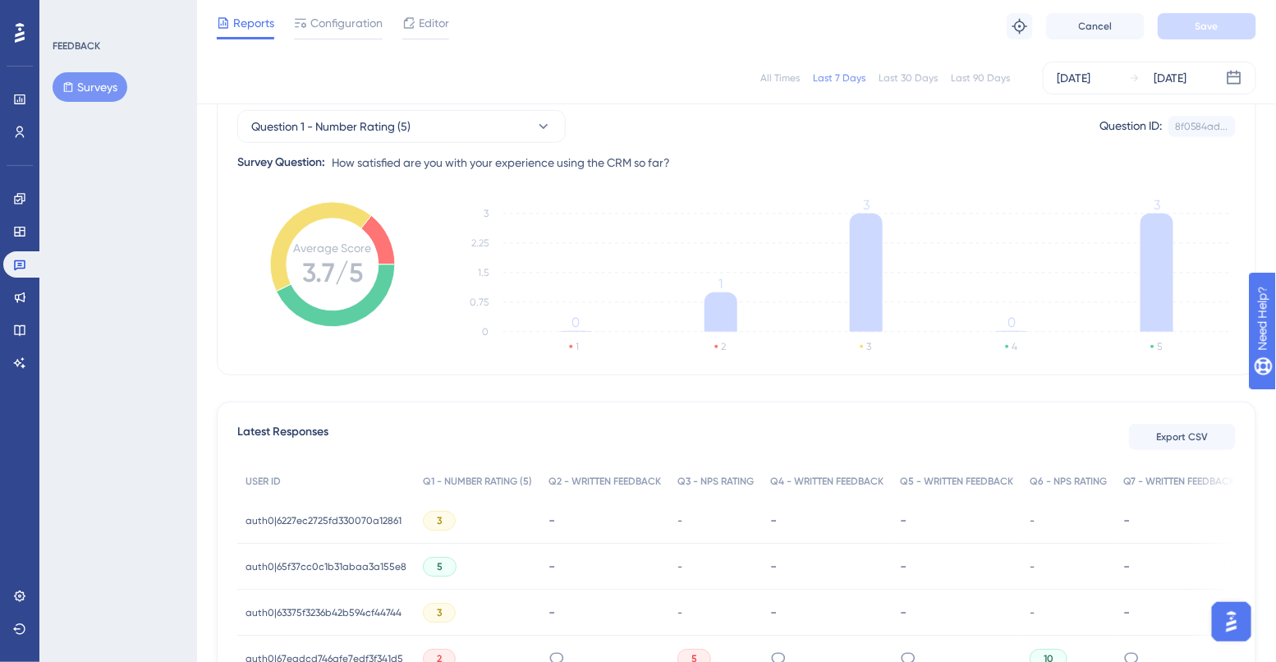
scroll to position [158, 0]
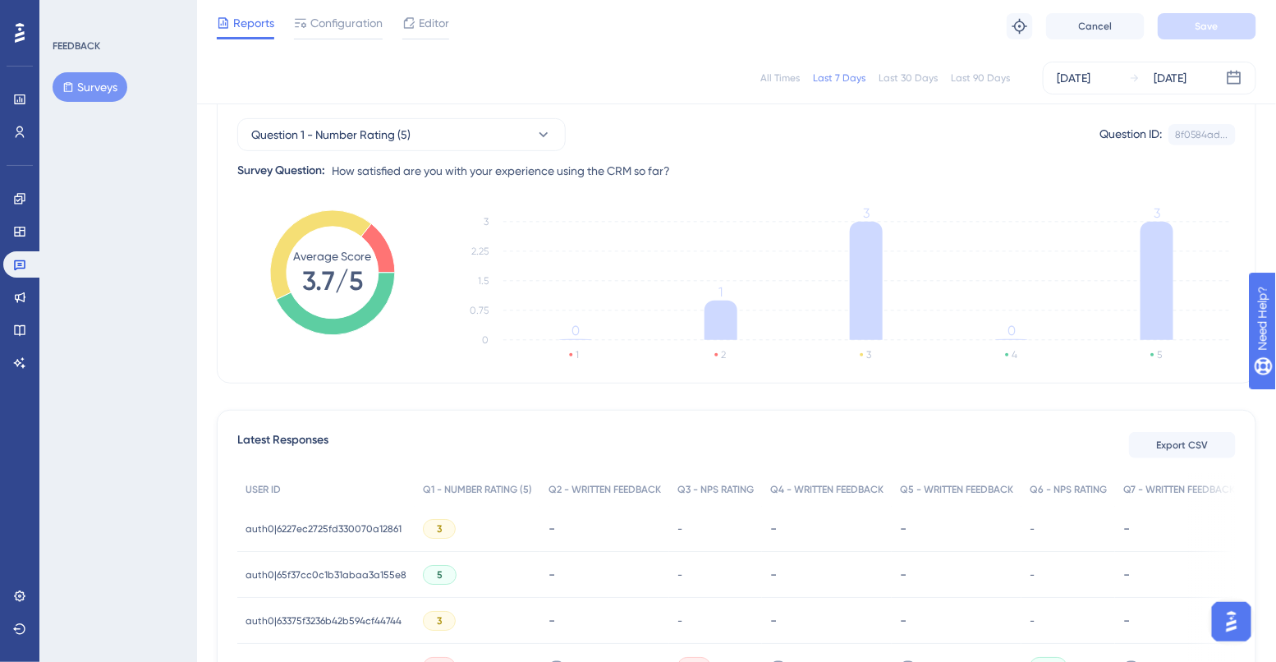
click at [341, 321] on icon at bounding box center [336, 304] width 118 height 62
click at [394, 316] on icon "Average Score 3.7/5" at bounding box center [332, 272] width 125 height 125
click at [389, 195] on div "Question Analytics Reset Survey Question 1 - Number Rating (5) Question ID: 8f0…" at bounding box center [737, 227] width 1040 height 312
click at [341, 219] on icon at bounding box center [320, 255] width 101 height 90
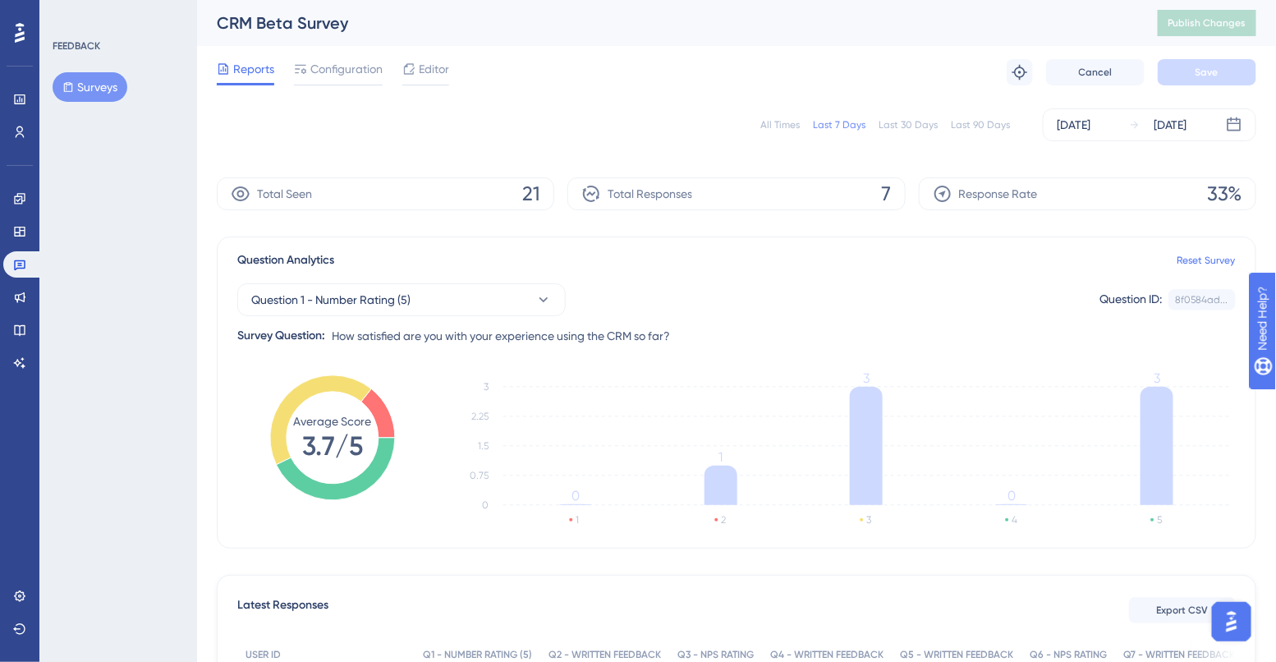
click at [314, 385] on icon at bounding box center [320, 420] width 101 height 90
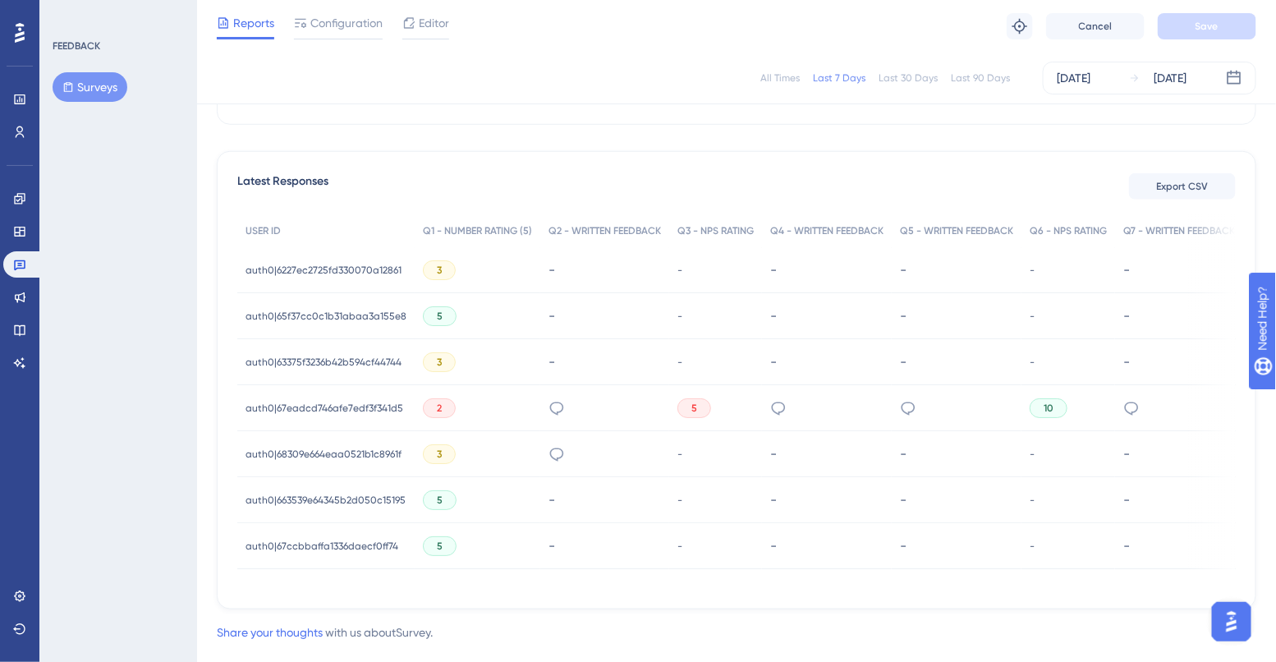
scroll to position [455, 0]
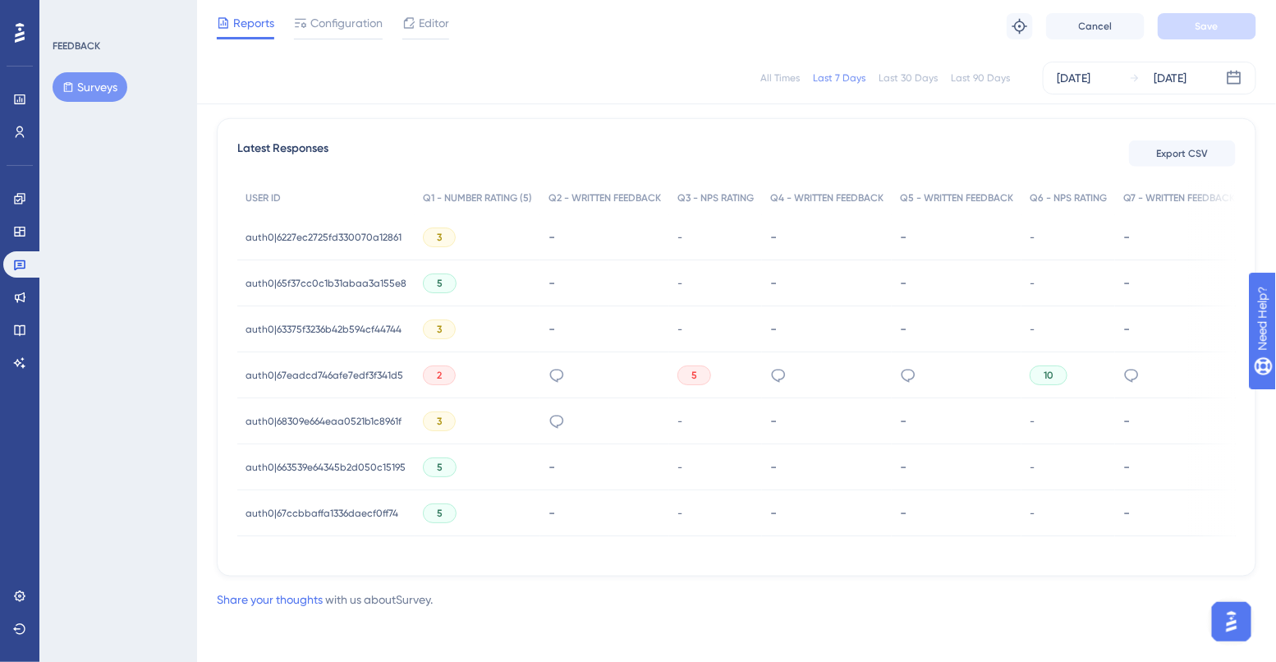
click at [556, 370] on icon at bounding box center [557, 375] width 16 height 16
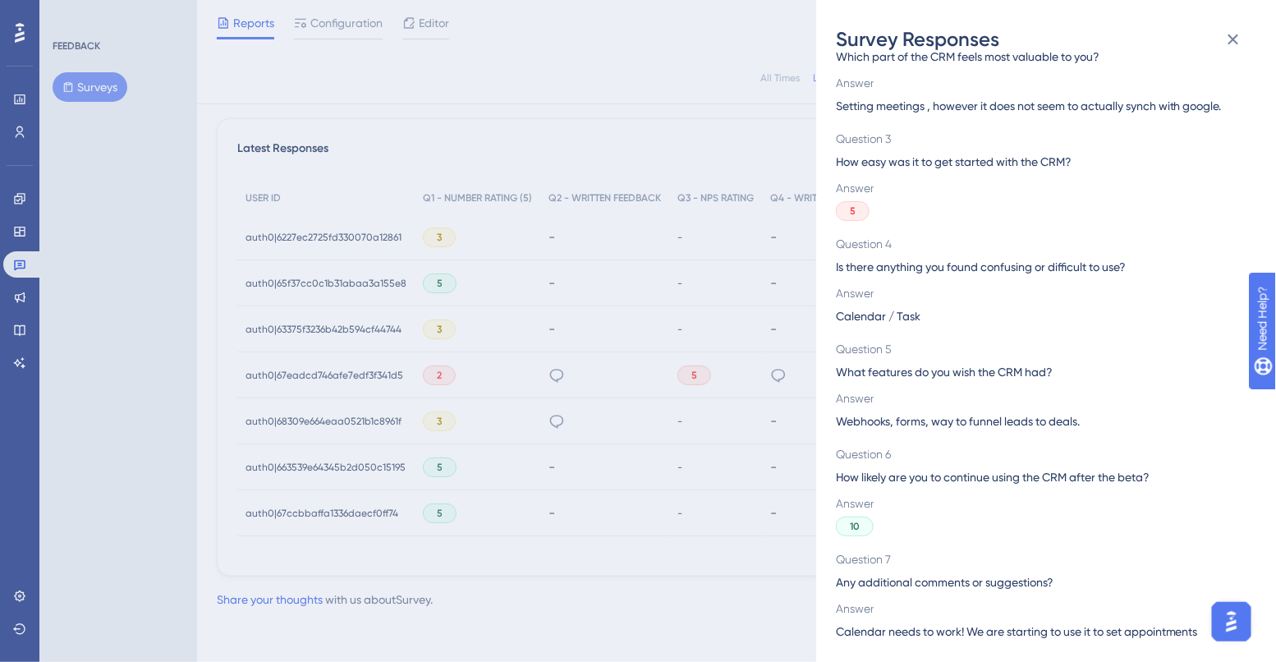
scroll to position [191, 0]
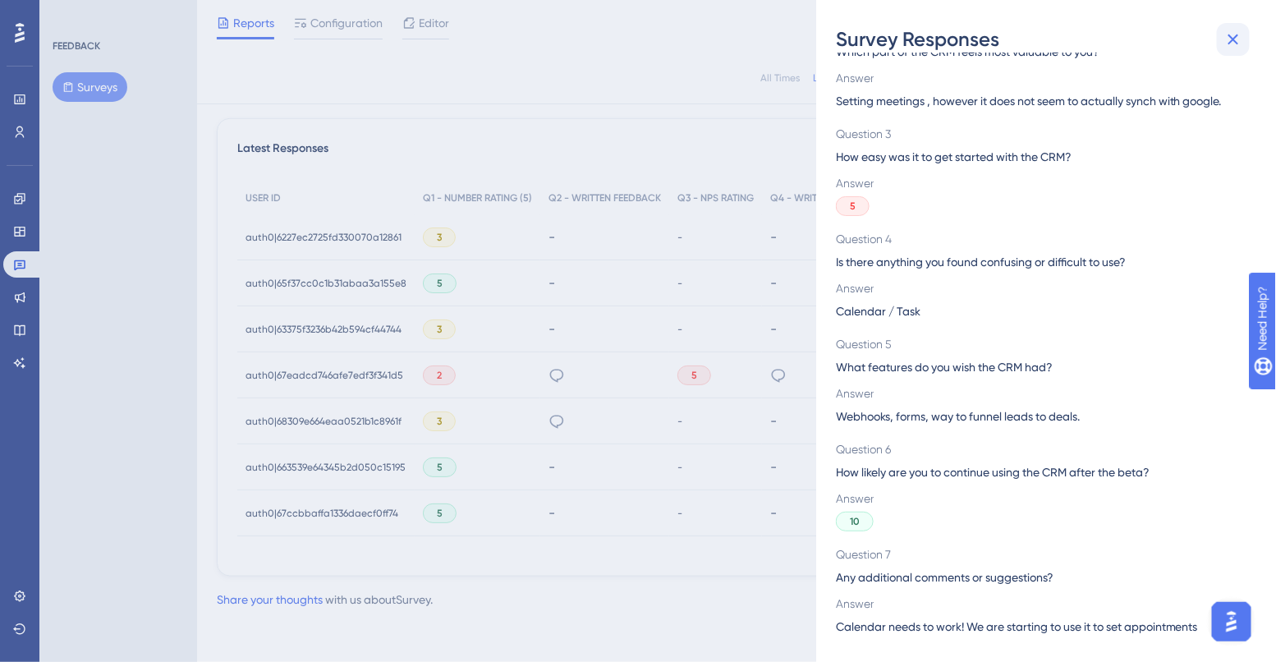
click at [1219, 47] on button at bounding box center [1233, 39] width 33 height 33
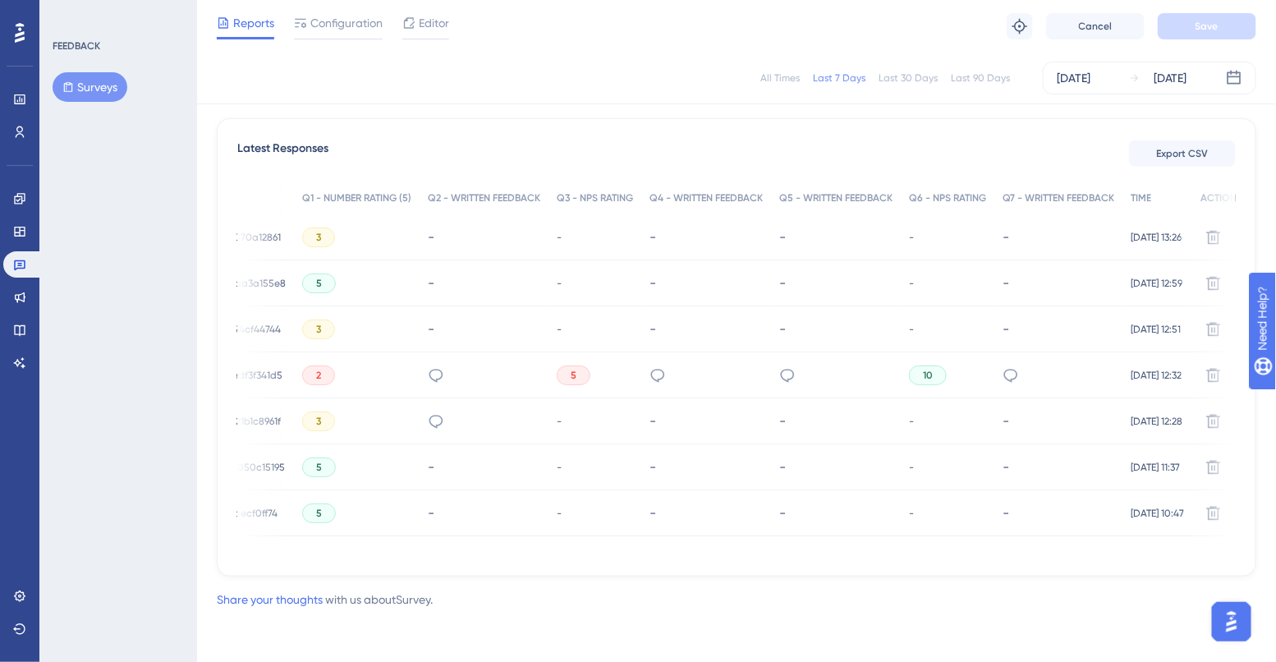
scroll to position [0, 161]
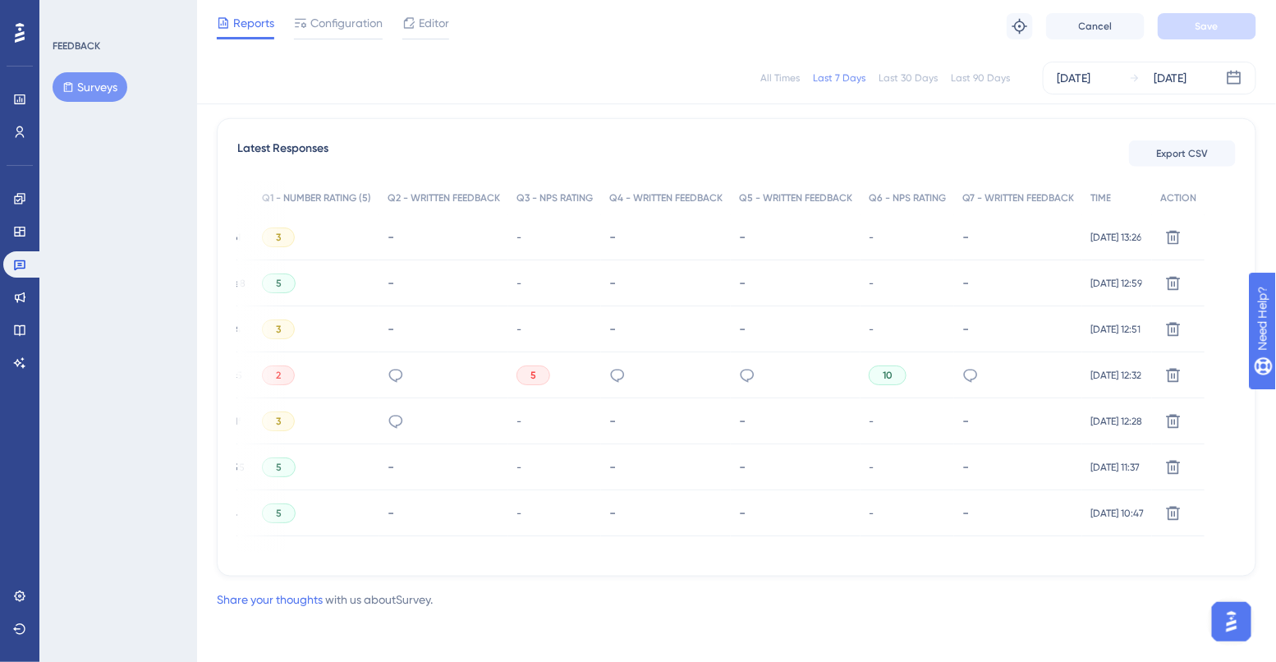
click at [878, 231] on div "-" at bounding box center [908, 237] width 94 height 46
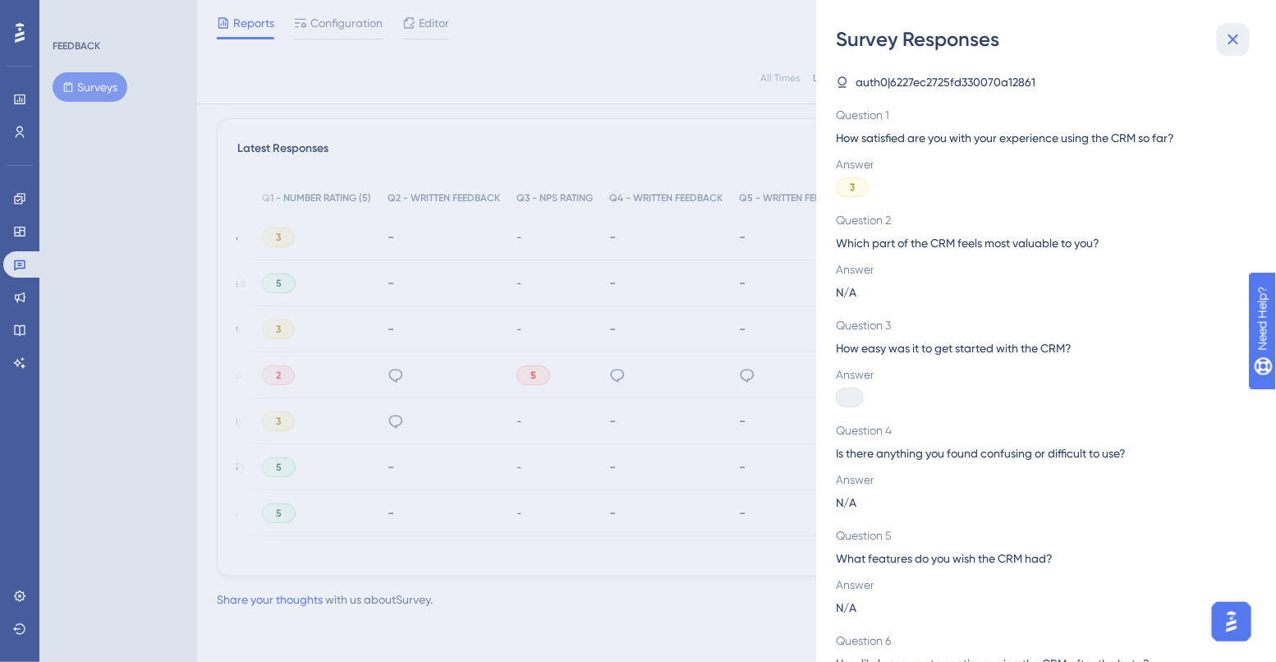
click at [1235, 42] on icon at bounding box center [1233, 39] width 11 height 11
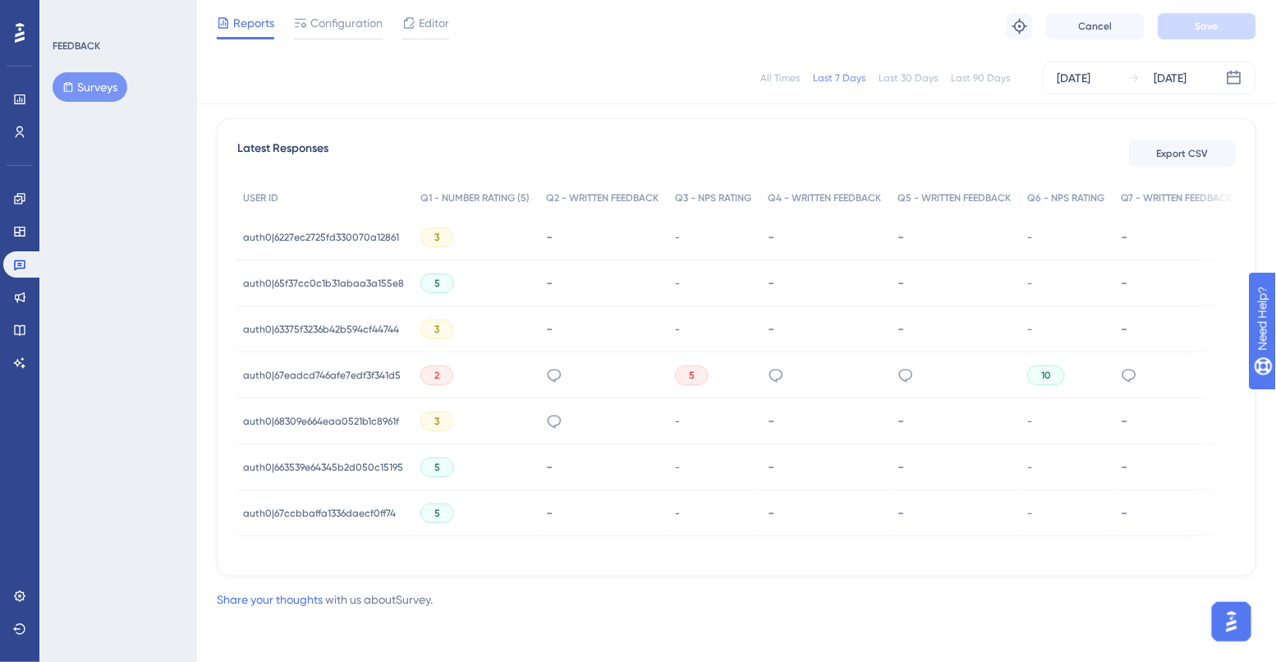
scroll to position [0, 0]
